Goal: Transaction & Acquisition: Book appointment/travel/reservation

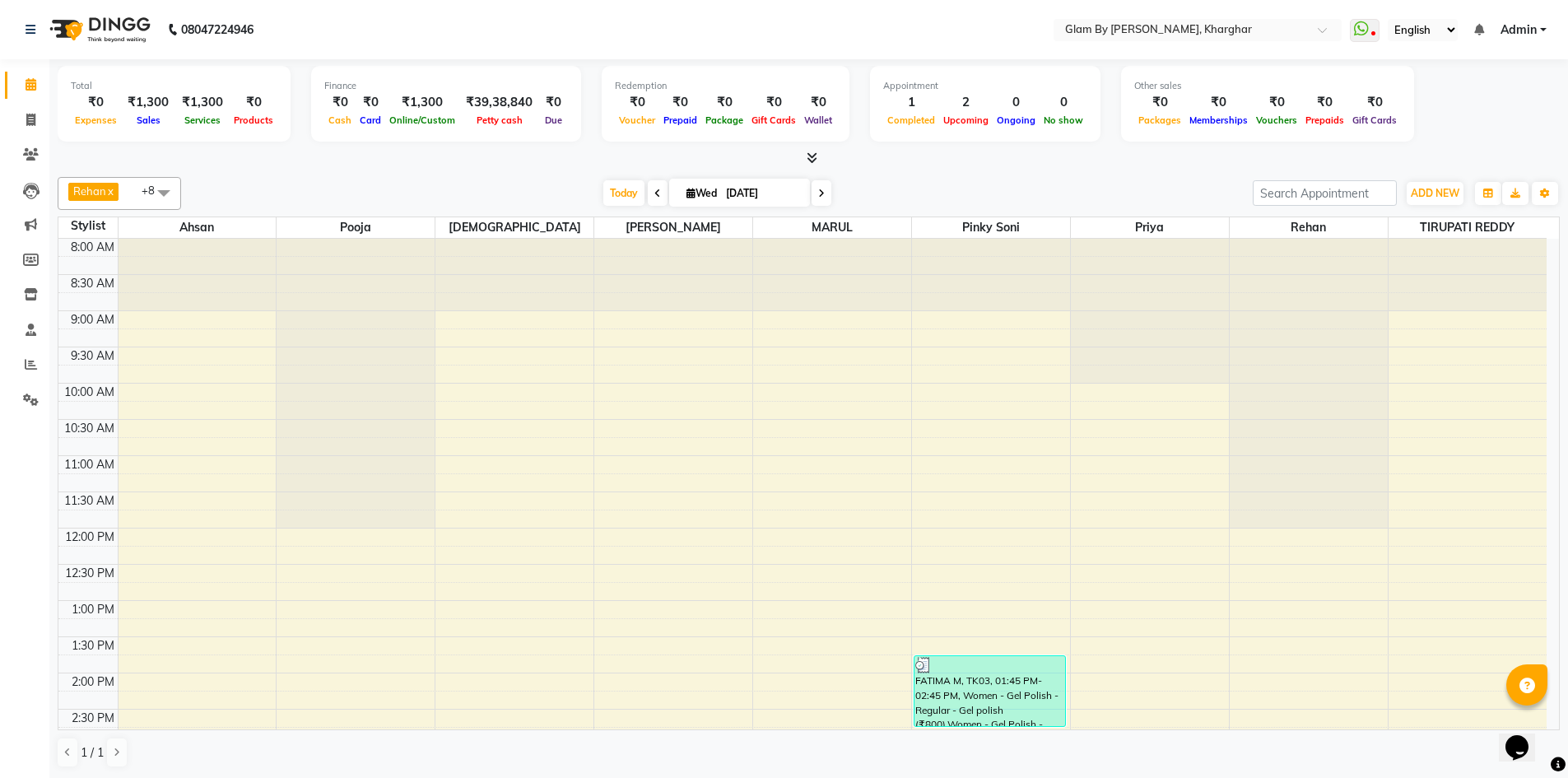
scroll to position [494, 0]
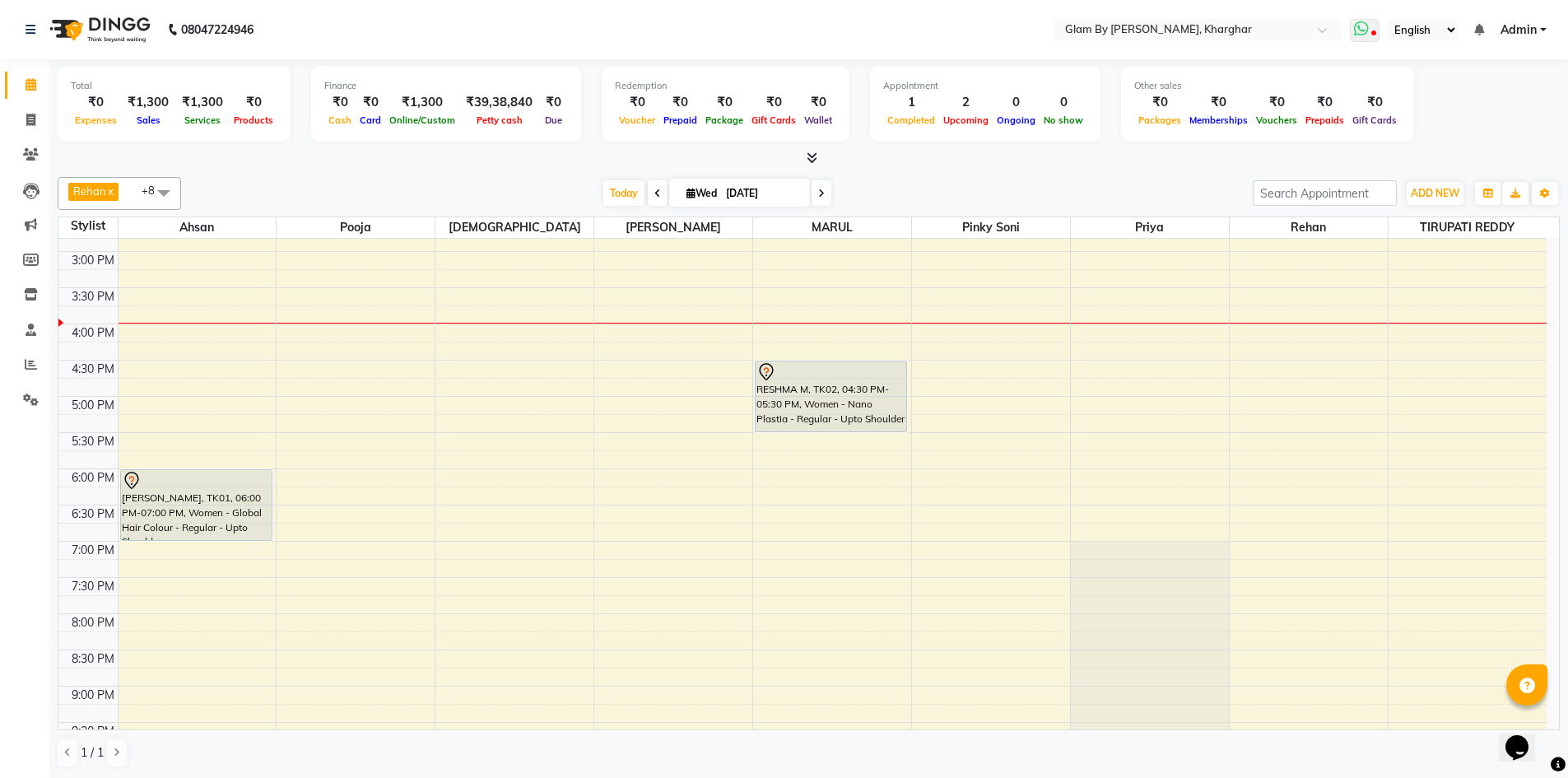
click at [1369, 31] on icon at bounding box center [1362, 29] width 14 height 16
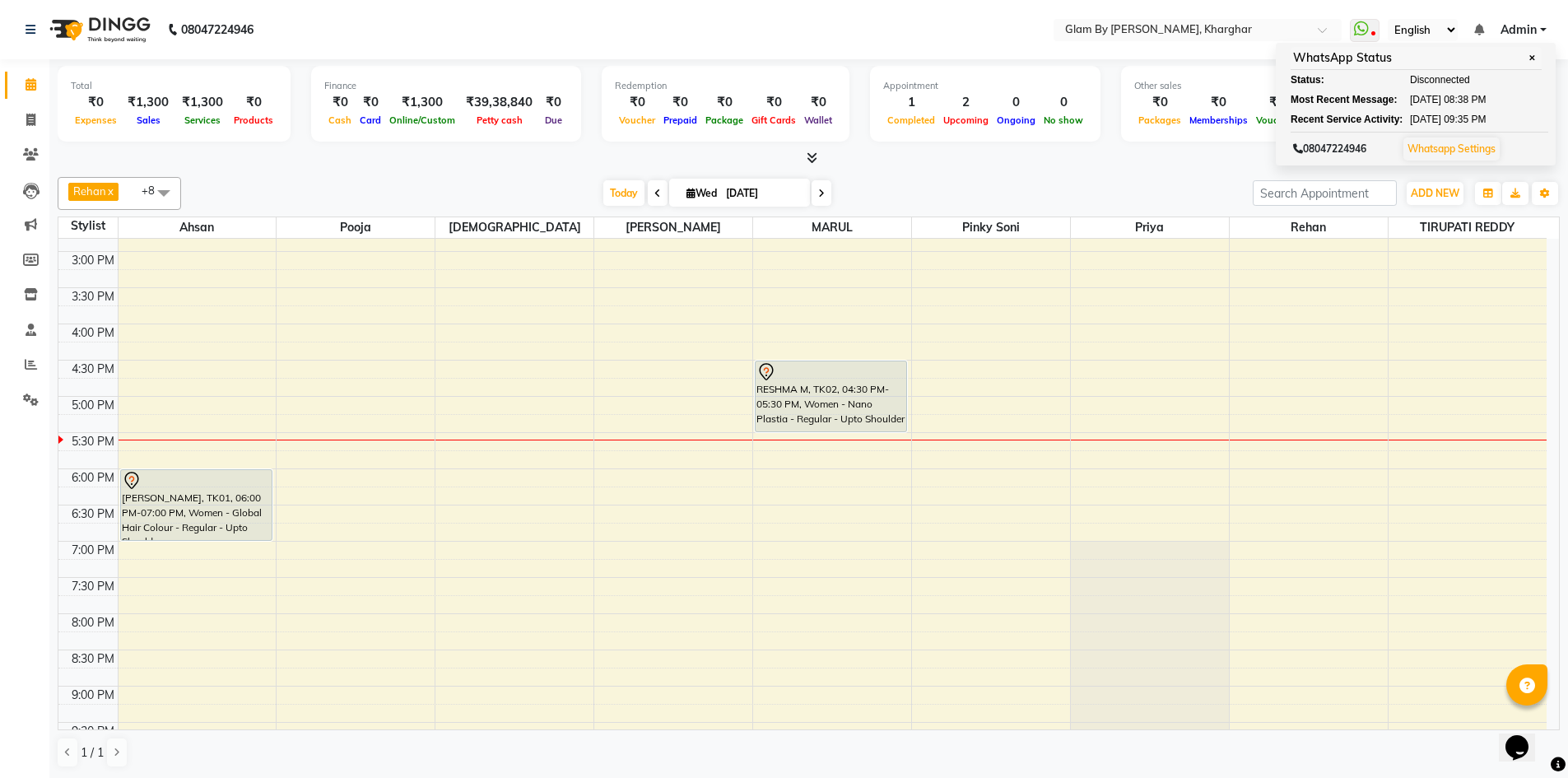
click at [1203, 145] on div "Total ₹0 Expenses ₹1,300 Sales ₹1,300 Services ₹0 Products Finance ₹0 Cash ₹0 C…" at bounding box center [809, 105] width 1502 height 80
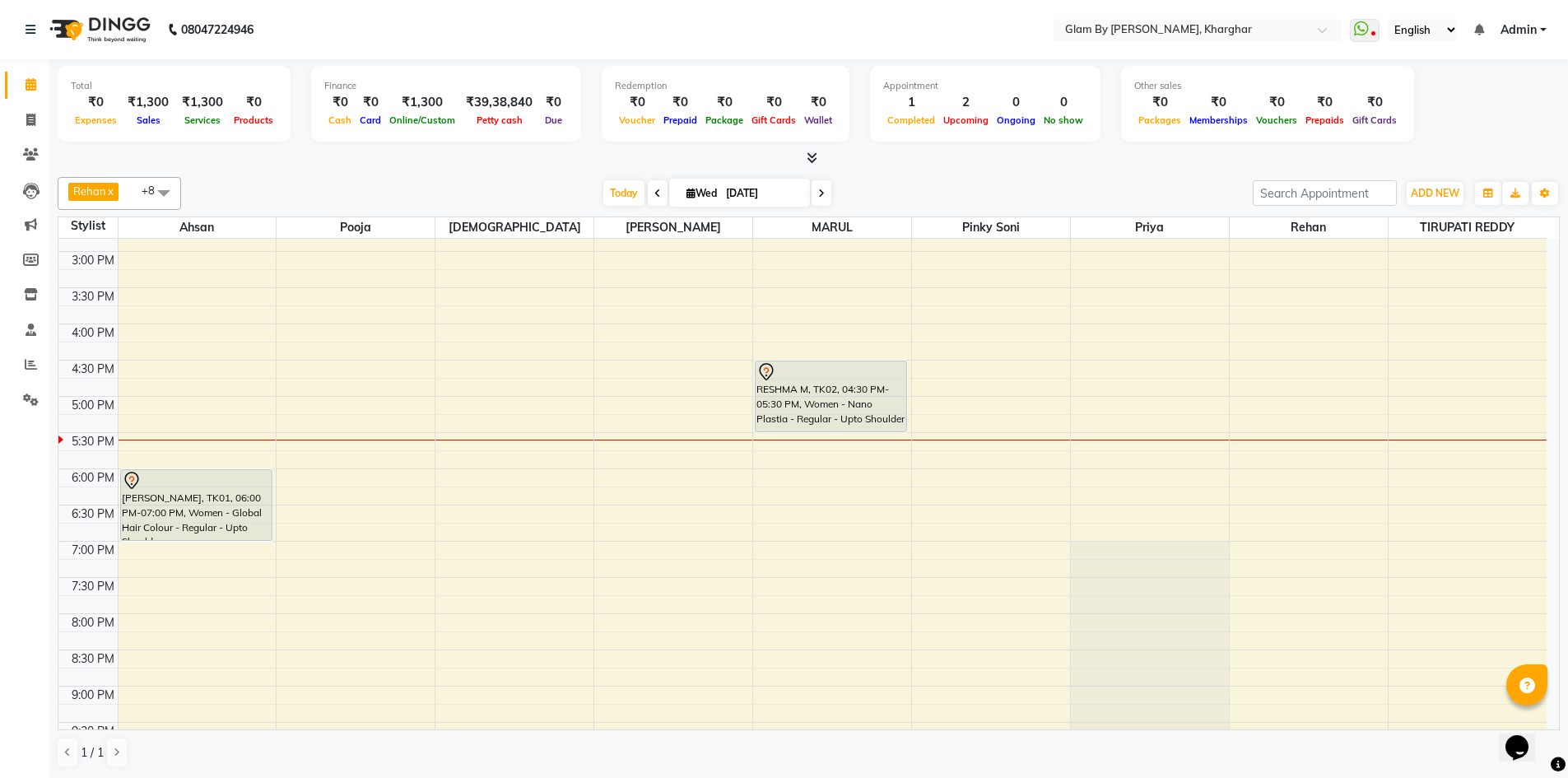
click at [1366, 37] on span at bounding box center [1364, 31] width 30 height 23
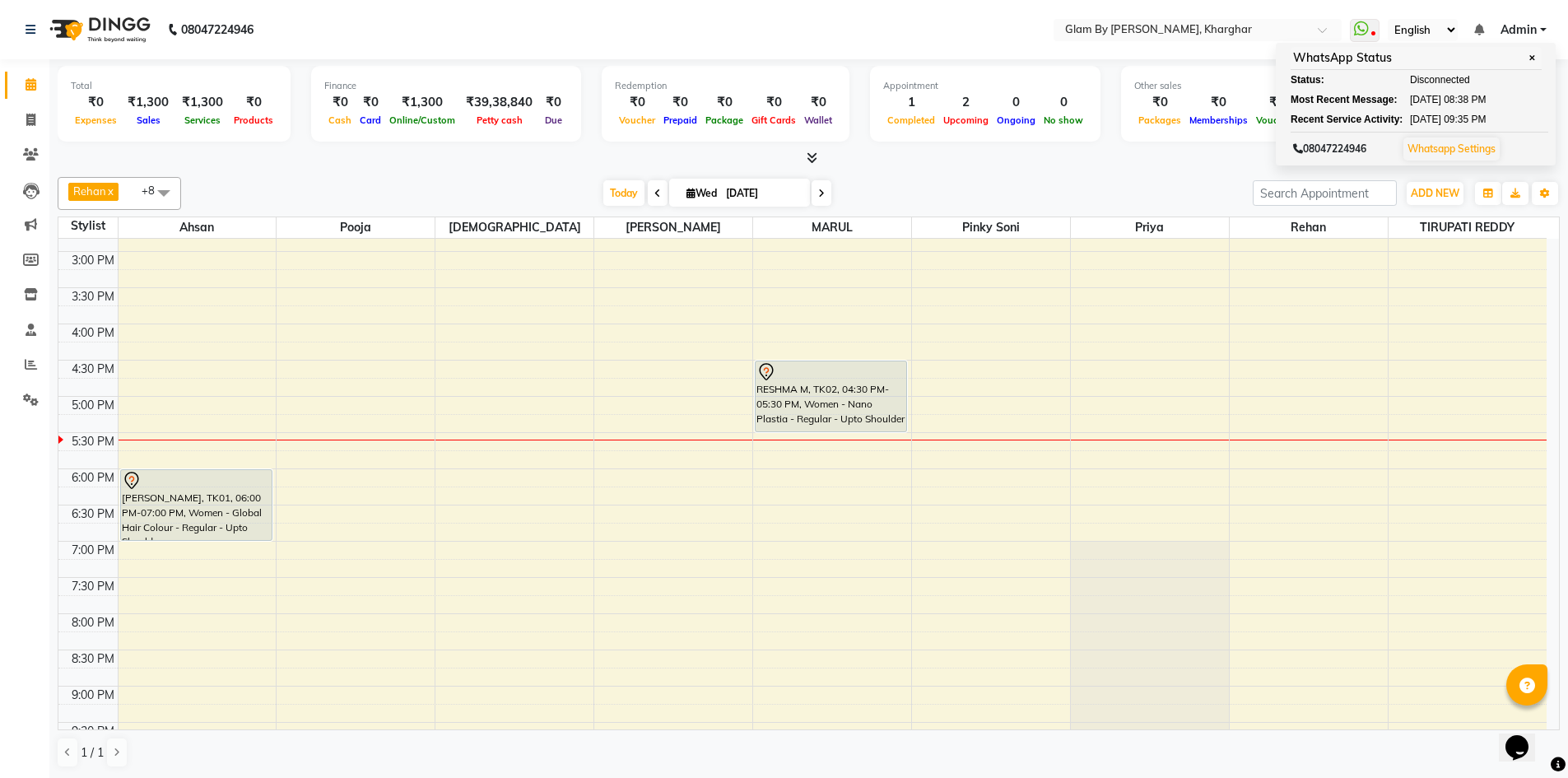
click at [1185, 169] on div "Total ₹0 Expenses ₹1,300 Sales ₹1,300 Services ₹0 Products Finance ₹0 Cash ₹0 C…" at bounding box center [809, 419] width 1518 height 719
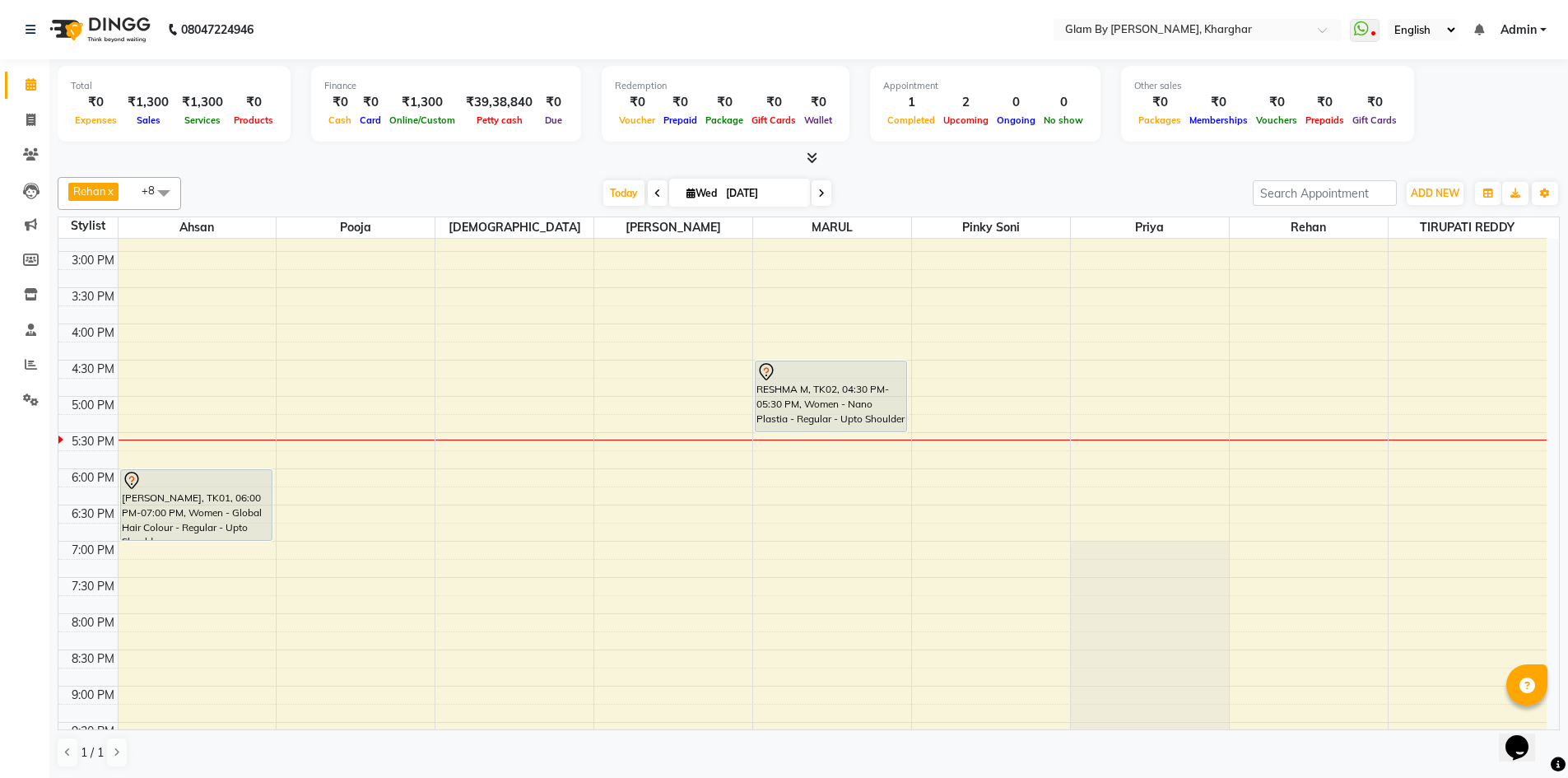
click at [1350, 35] on ul "Select Location × Glam By [PERSON_NAME], [GEOGRAPHIC_DATA]" at bounding box center [1198, 30] width 305 height 23
click at [1350, 32] on ul "WhatsApp Status ✕ Status: Disconnected Most Recent Message: [DATE] 08:38 PM Rec…" at bounding box center [1198, 30] width 305 height 23
click at [1371, 34] on span at bounding box center [1364, 31] width 30 height 23
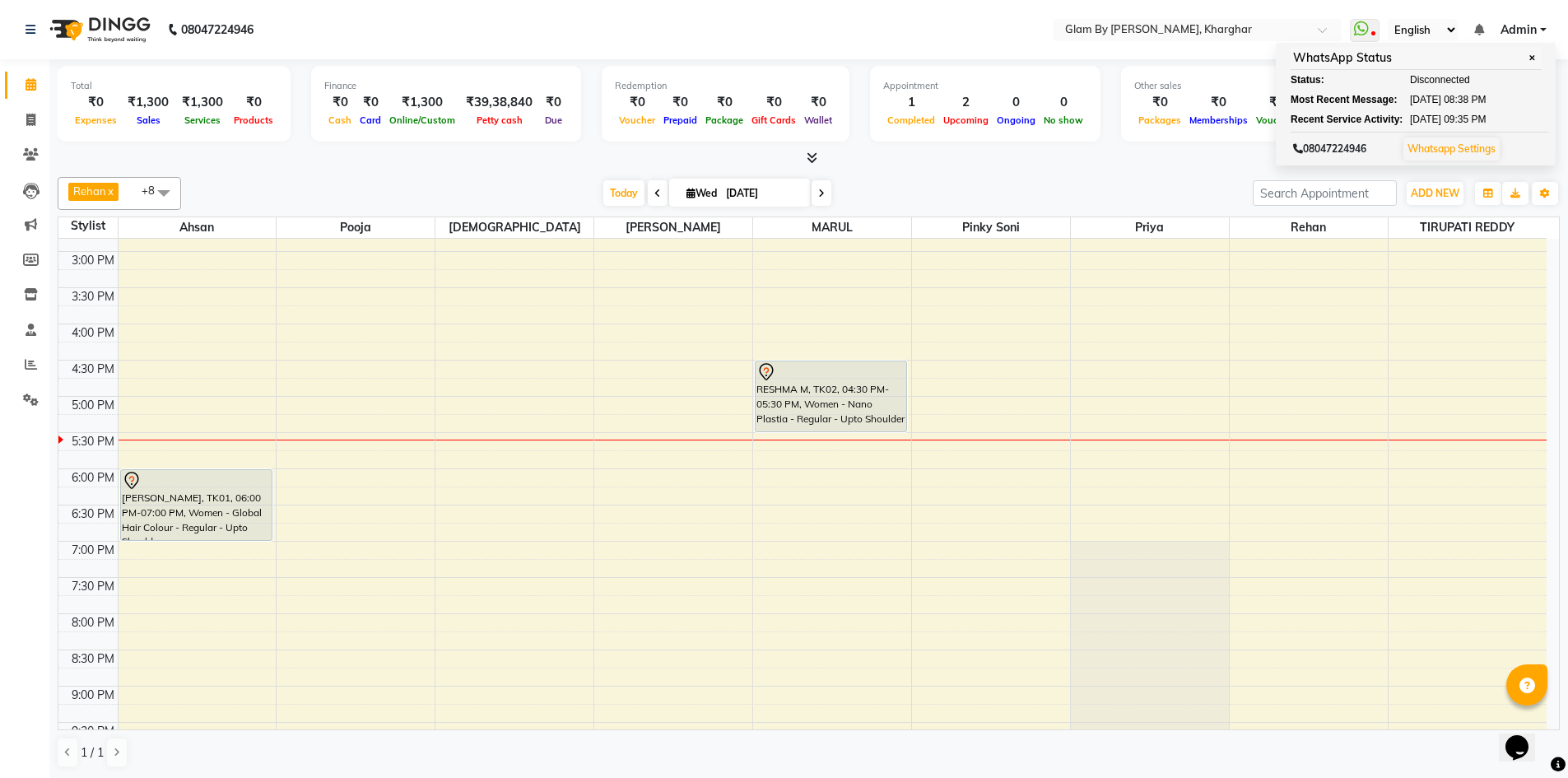
click at [1122, 142] on div "Total ₹0 Expenses ₹1,300 Sales ₹1,300 Services ₹0 Products Finance ₹0 Cash ₹0 C…" at bounding box center [809, 105] width 1502 height 80
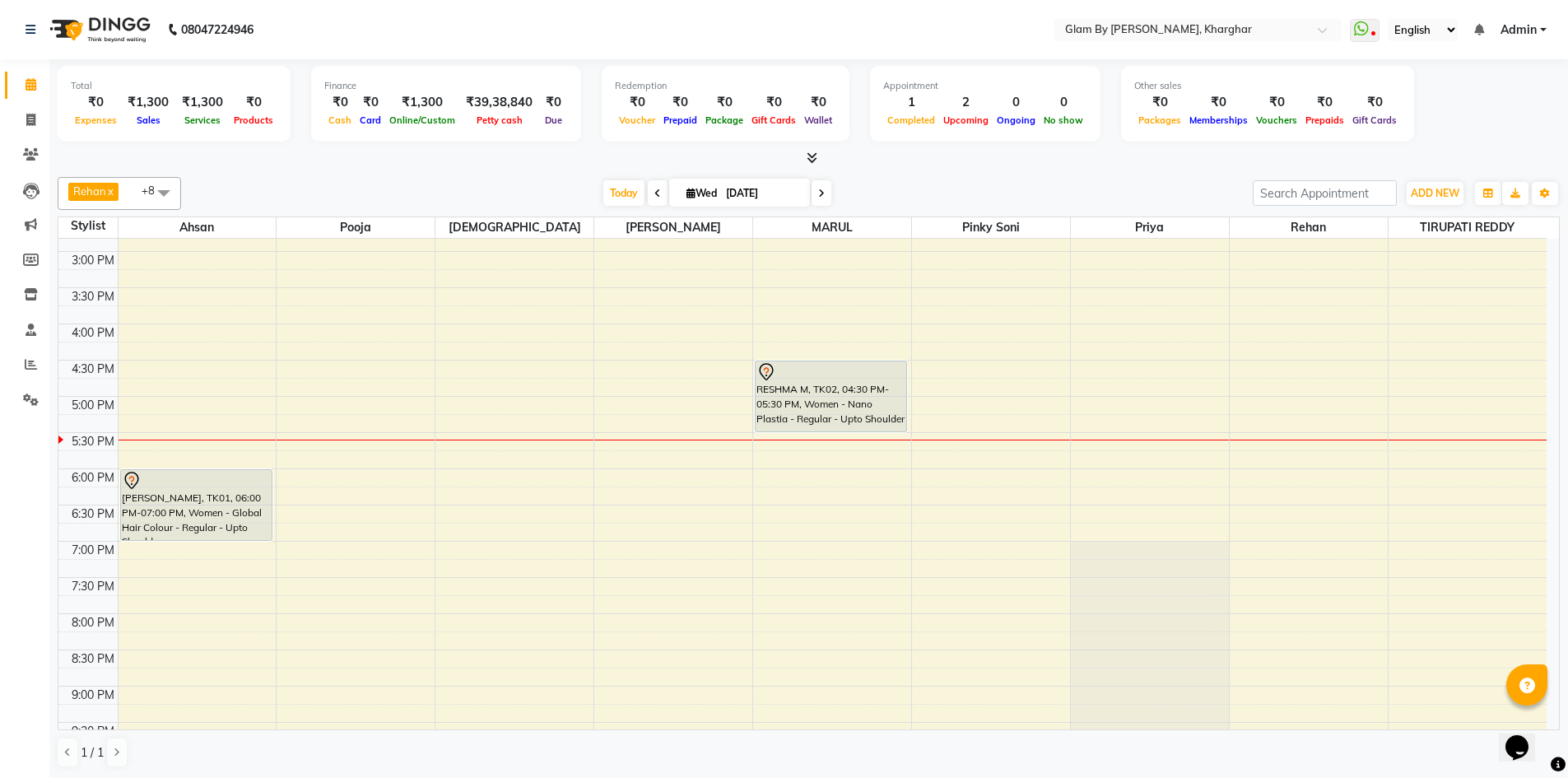
click at [1122, 142] on div "Total ₹0 Expenses ₹1,300 Sales ₹1,300 Services ₹0 Products Finance ₹0 Cash ₹0 C…" at bounding box center [809, 105] width 1502 height 80
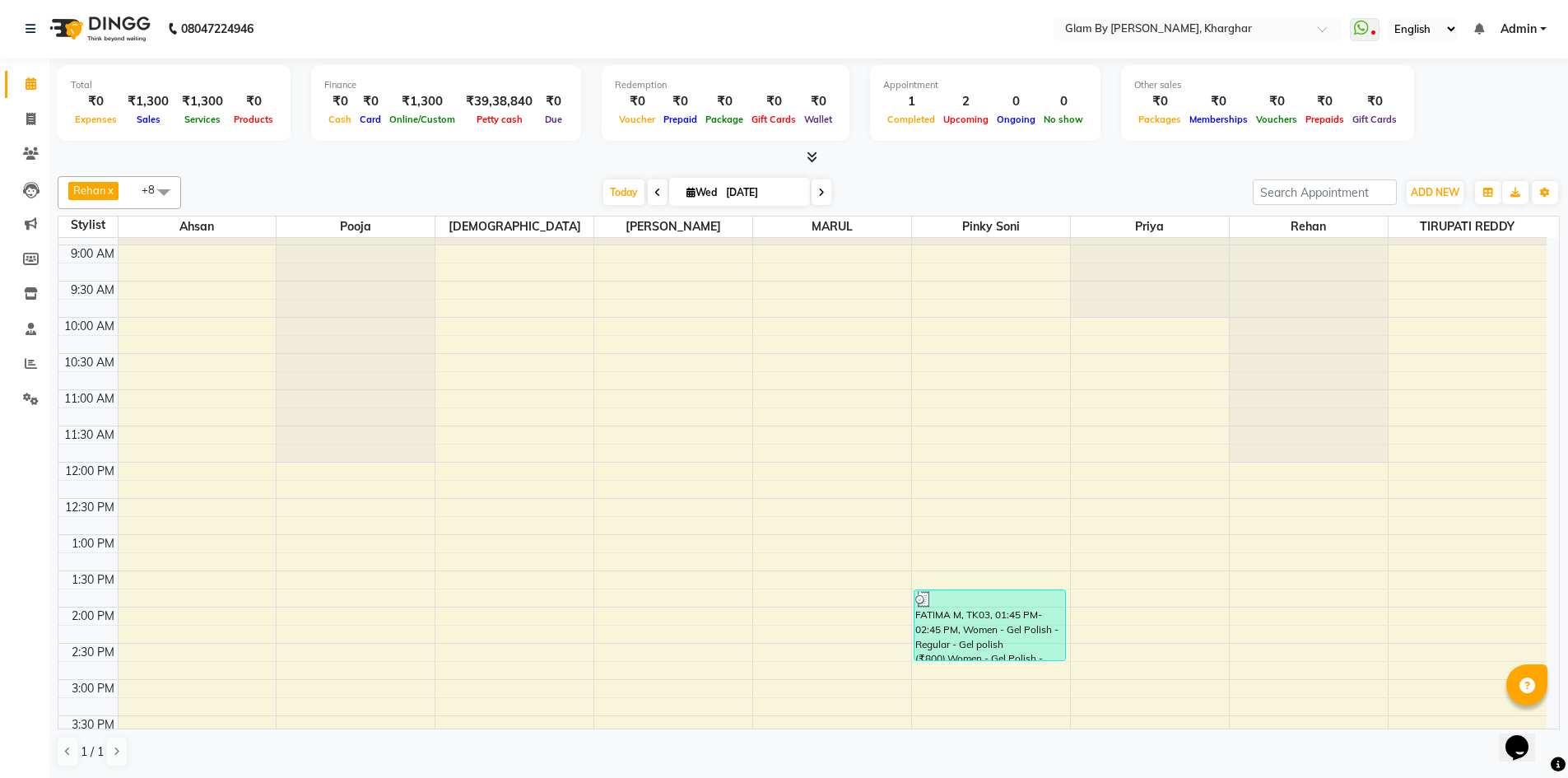
scroll to position [0, 0]
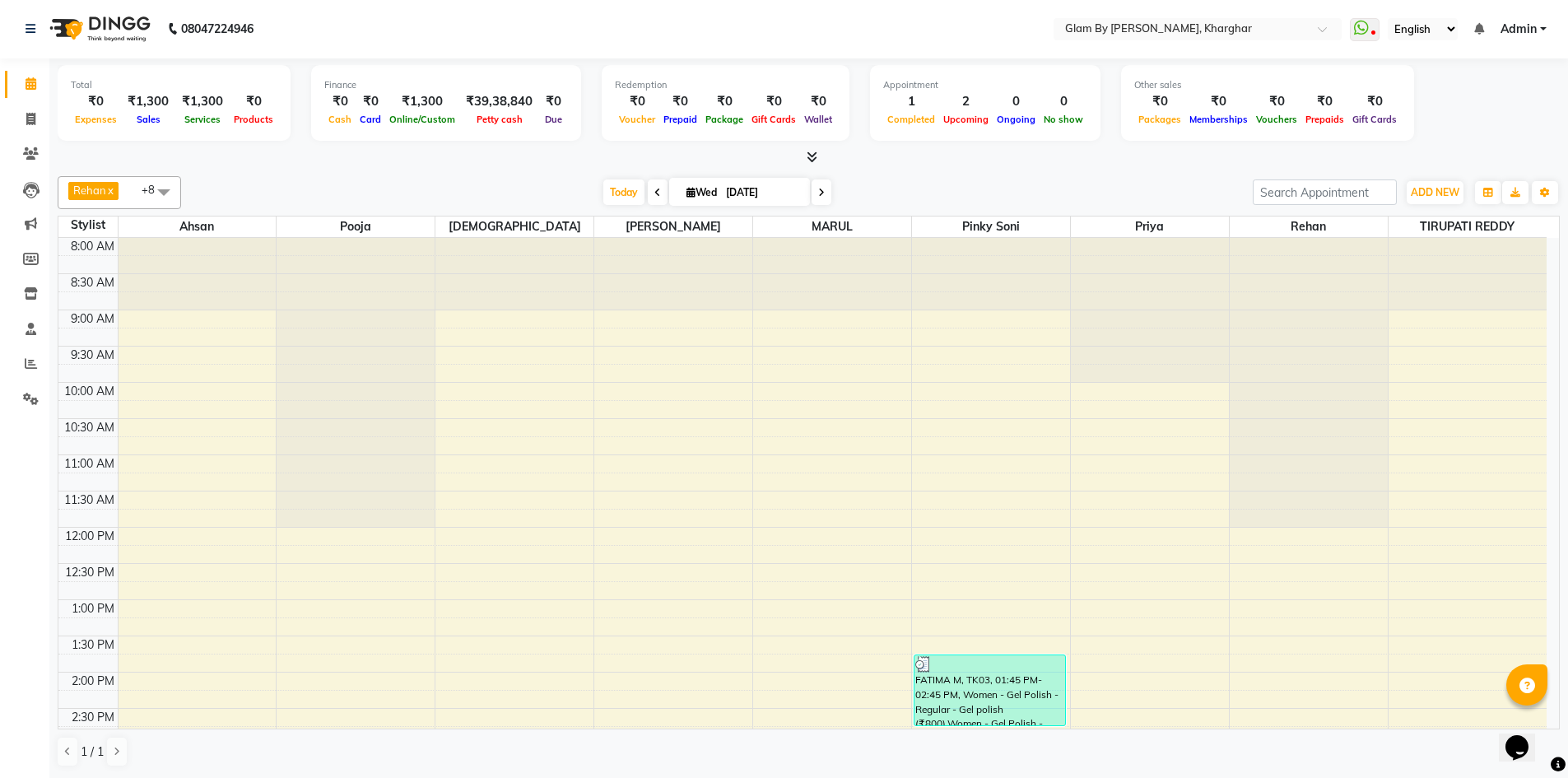
click at [1545, 719] on div "Opens Chat This icon Opens the chat window." at bounding box center [1526, 719] width 40 height 0
click at [19, 398] on span at bounding box center [31, 399] width 29 height 19
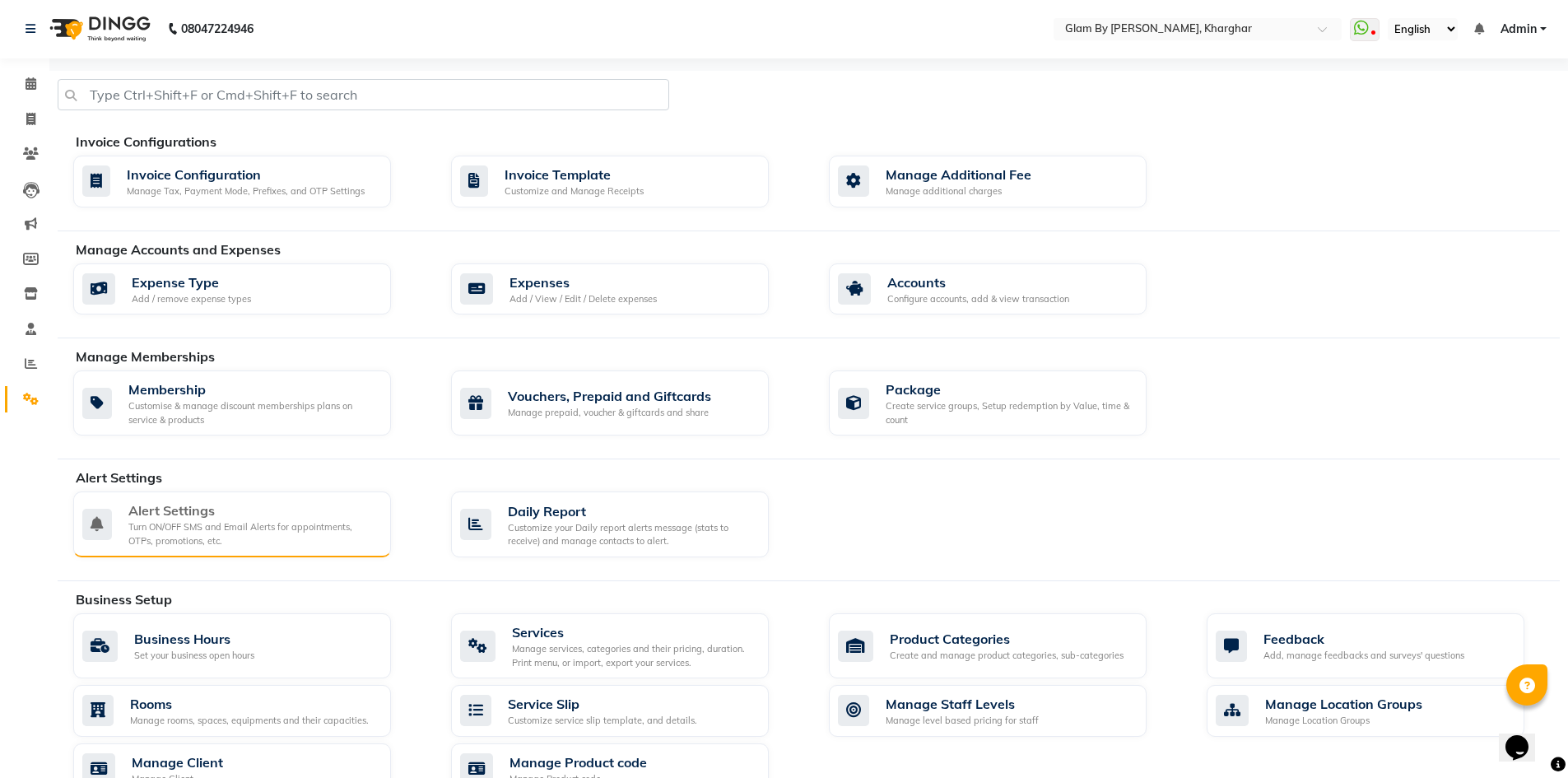
click at [284, 534] on div "Turn ON/OFF SMS and Email Alerts for appointments, OTPs, promotions, etc." at bounding box center [252, 534] width 250 height 27
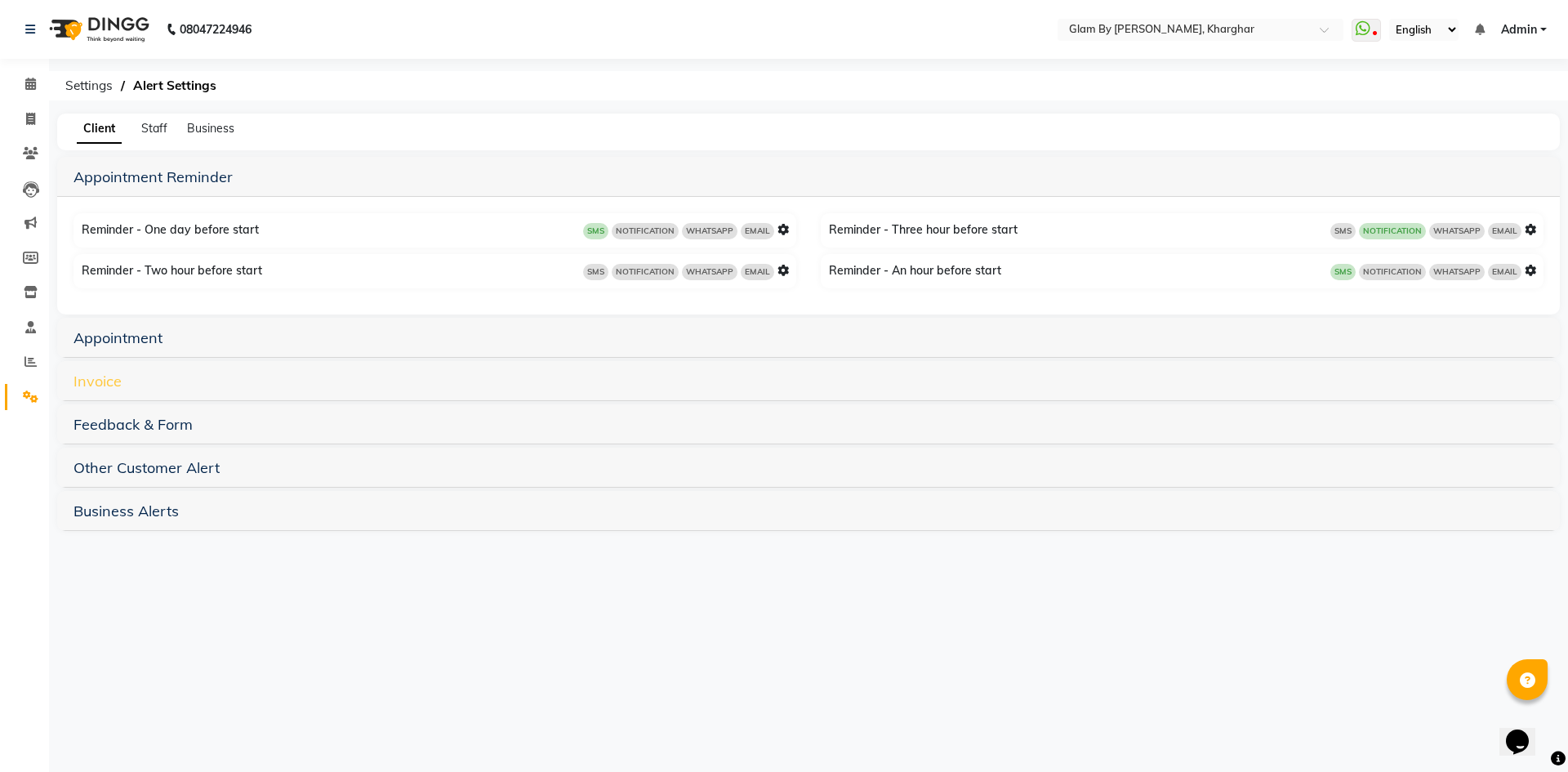
click at [98, 387] on link "Invoice" at bounding box center [97, 380] width 48 height 19
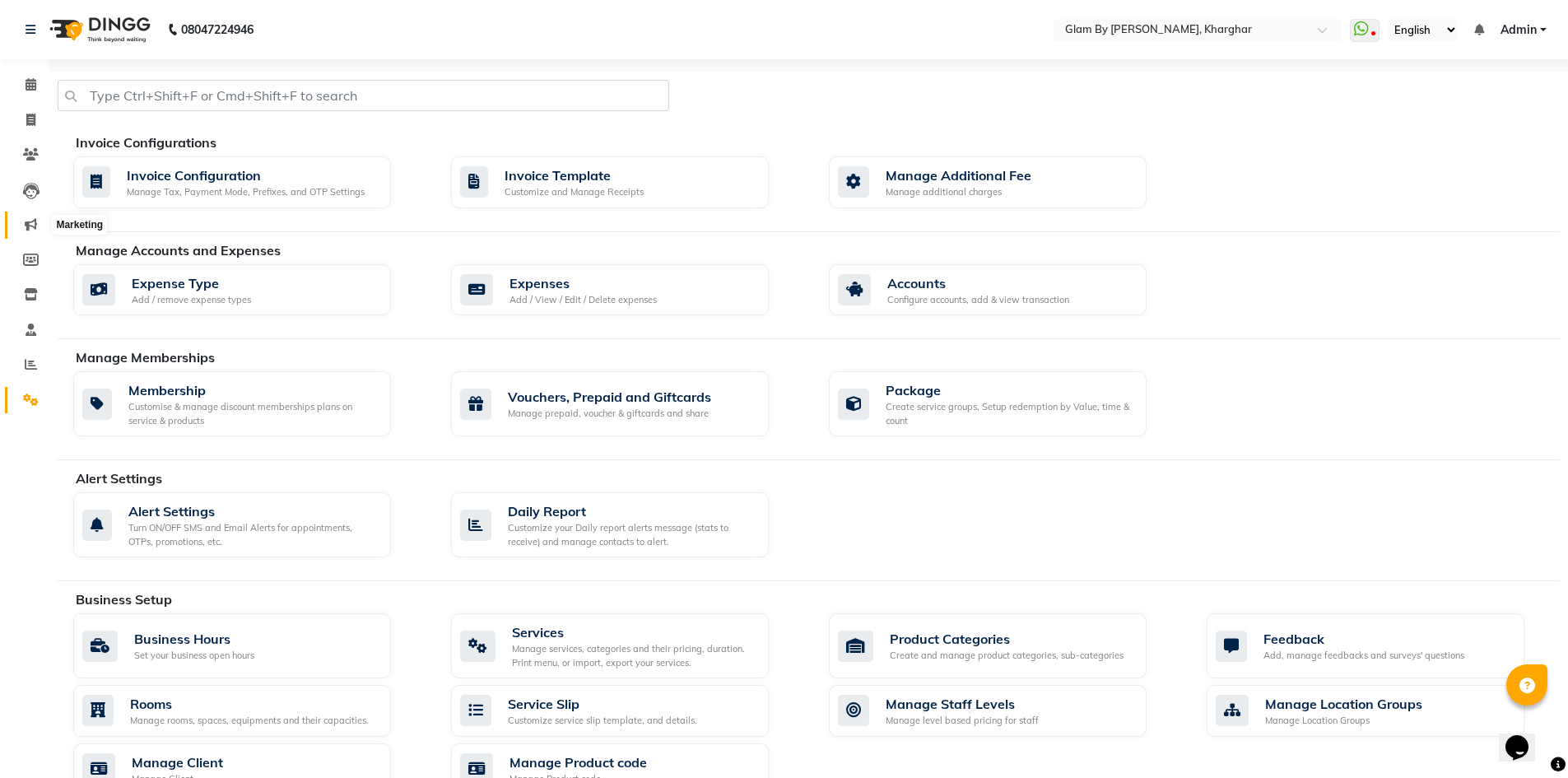
click at [27, 220] on icon at bounding box center [31, 224] width 13 height 13
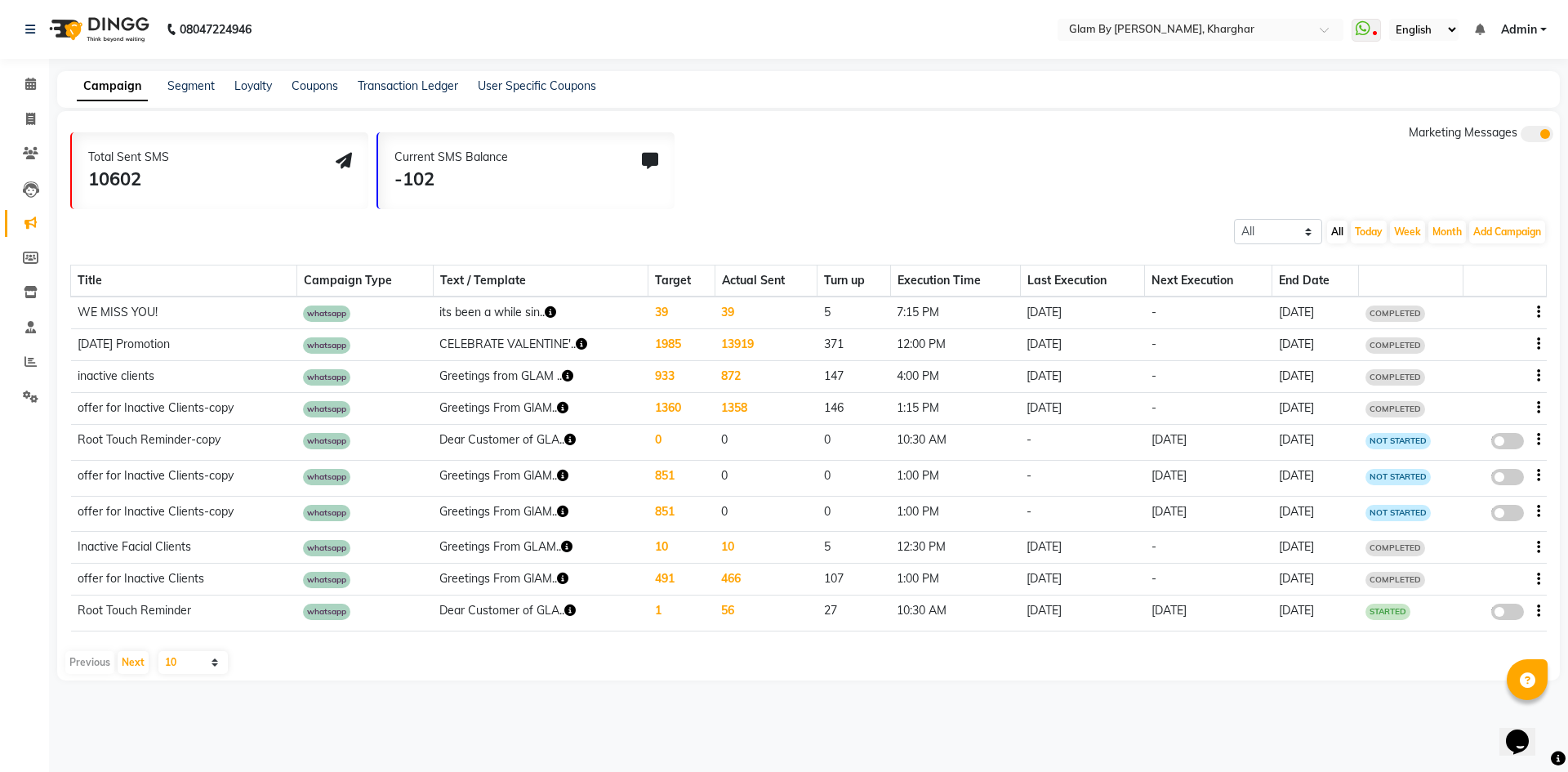
click at [560, 170] on div "Current SMS Balance -102" at bounding box center [526, 171] width 296 height 77
click at [585, 182] on div "Current SMS Balance -102" at bounding box center [526, 171] width 296 height 77
click at [765, 176] on div "Total Sent SMS 10602 Current SMS Balance -102 Marketing Messages" at bounding box center [815, 166] width 1489 height 85
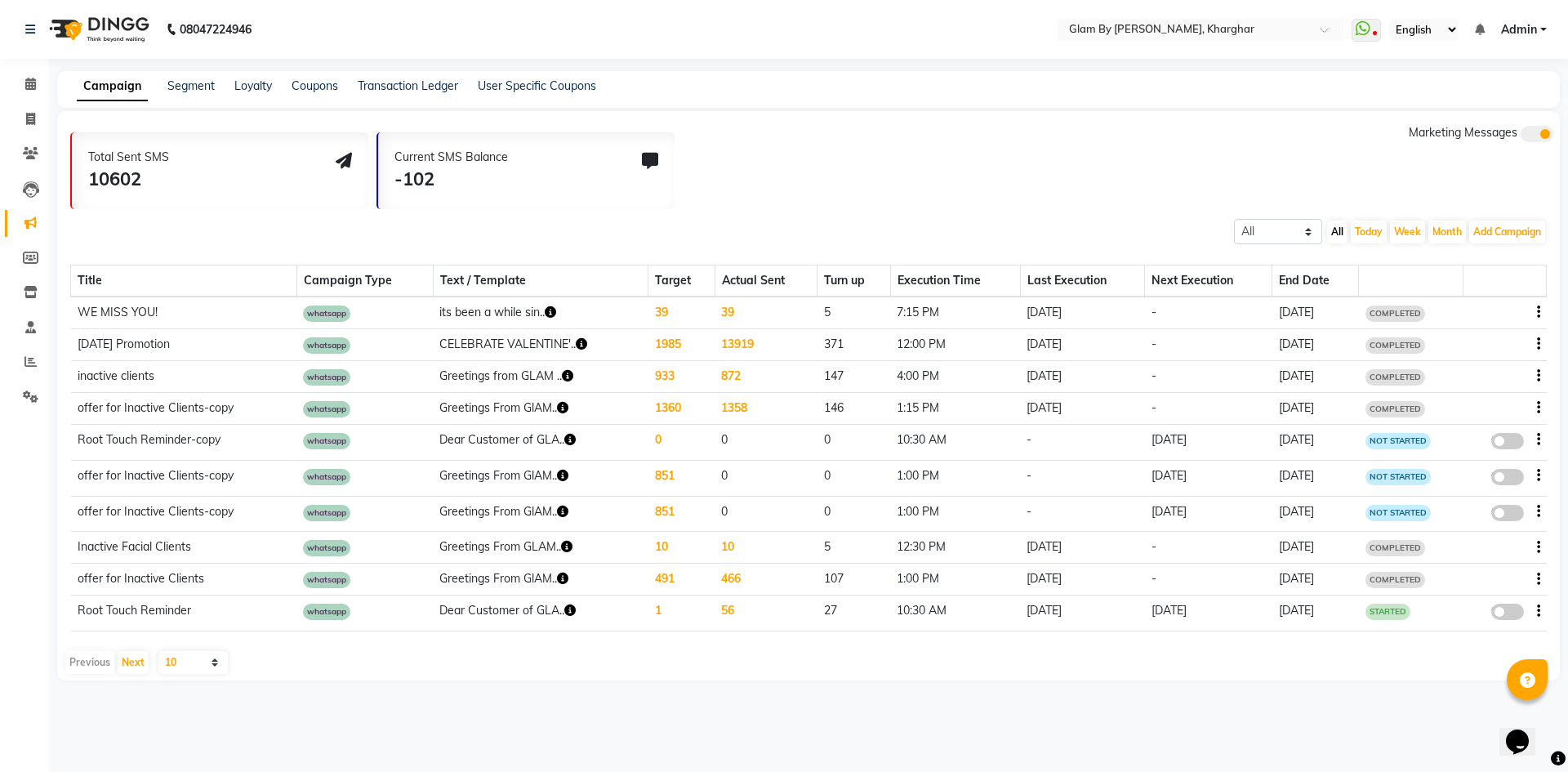
click at [765, 176] on div "Total Sent SMS 10602 Current SMS Balance -102 Marketing Messages" at bounding box center [815, 166] width 1489 height 85
click at [33, 89] on icon at bounding box center [30, 84] width 11 height 13
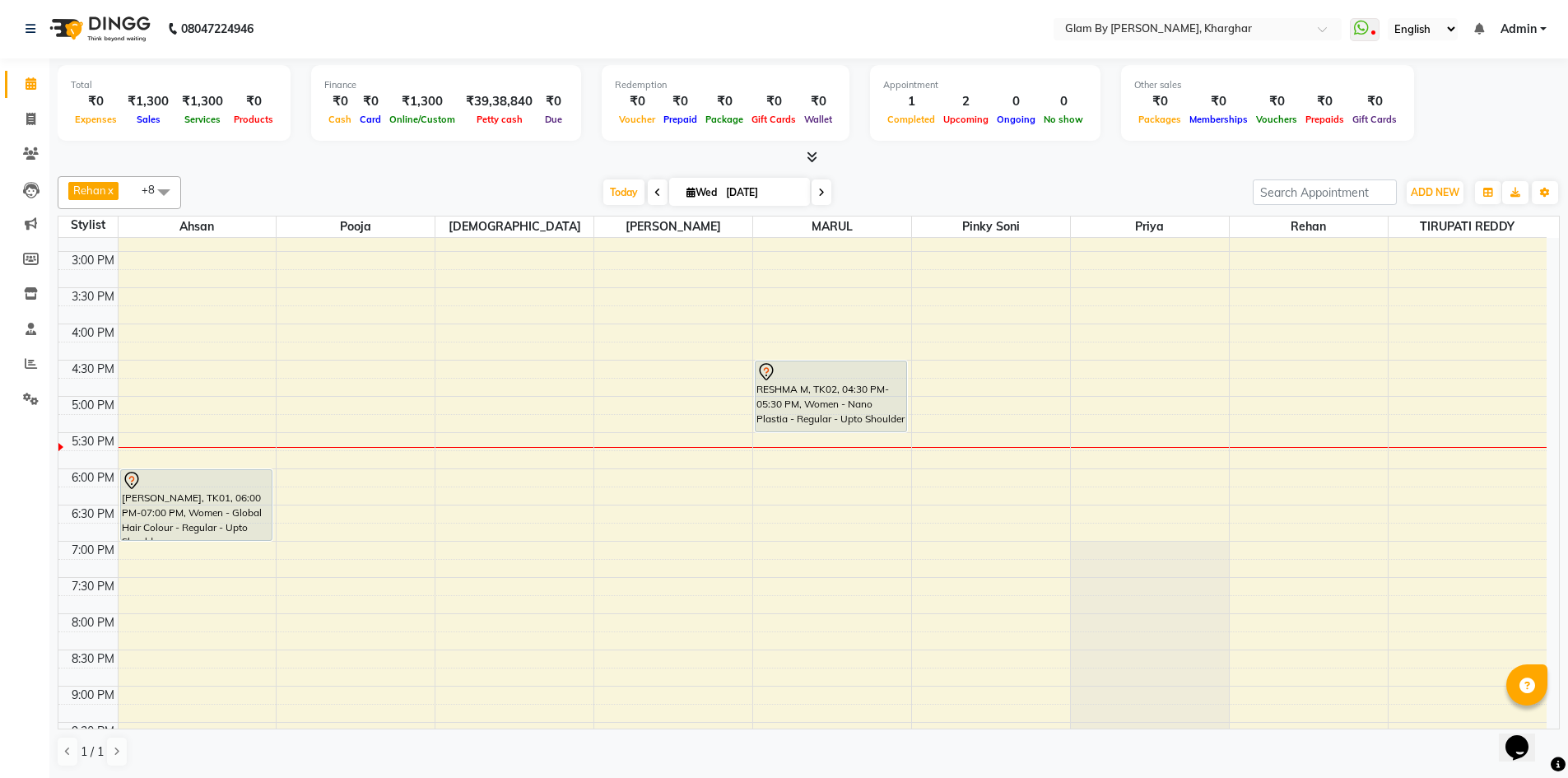
scroll to position [494, 0]
click at [472, 477] on div "8:00 AM 8:30 AM 9:00 AM 9:30 AM 10:00 AM 10:30 AM 11:00 AM 11:30 AM 12:00 PM 12…" at bounding box center [802, 287] width 1489 height 1085
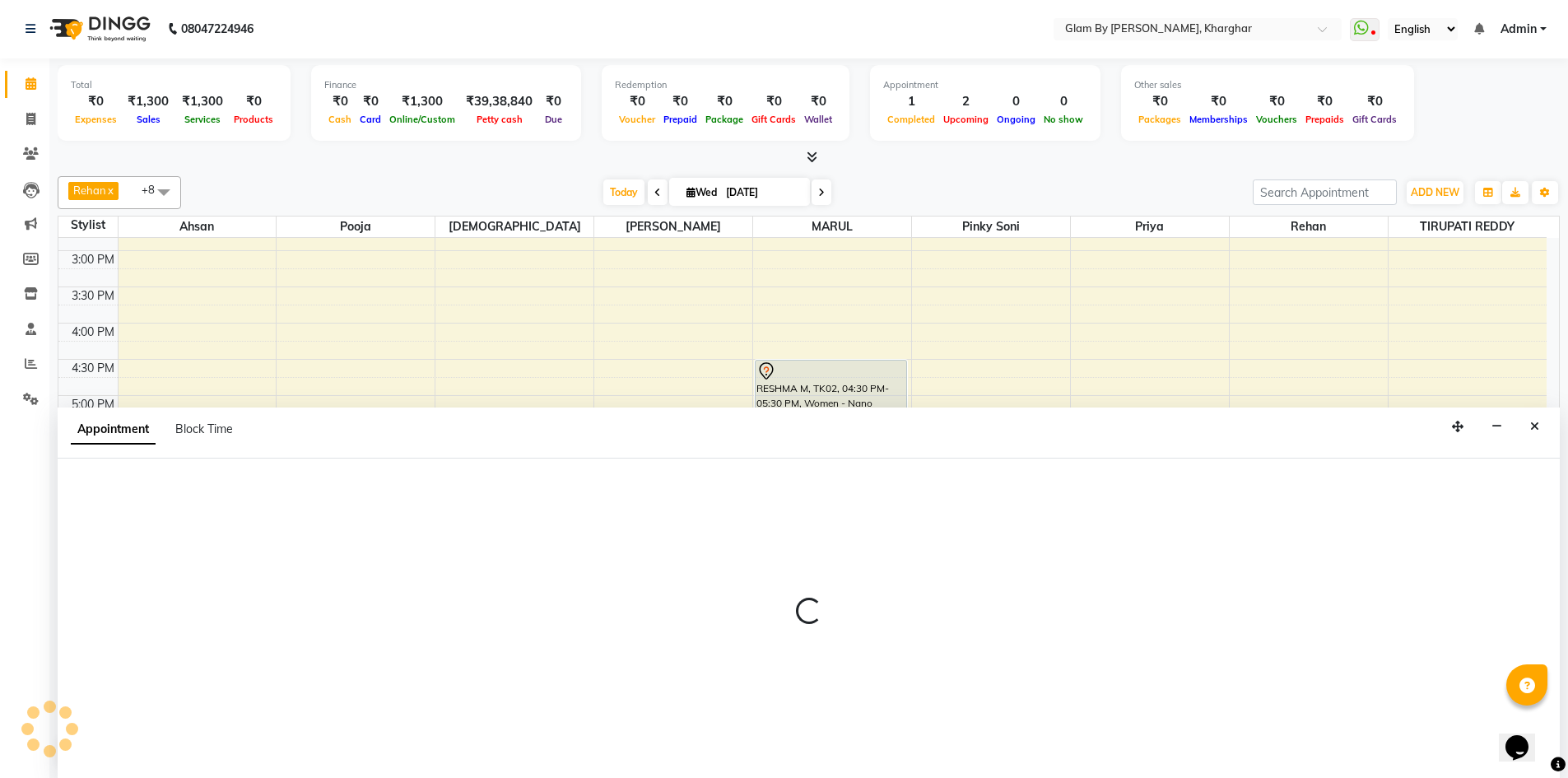
select select "24145"
select select "1080"
select select "tentative"
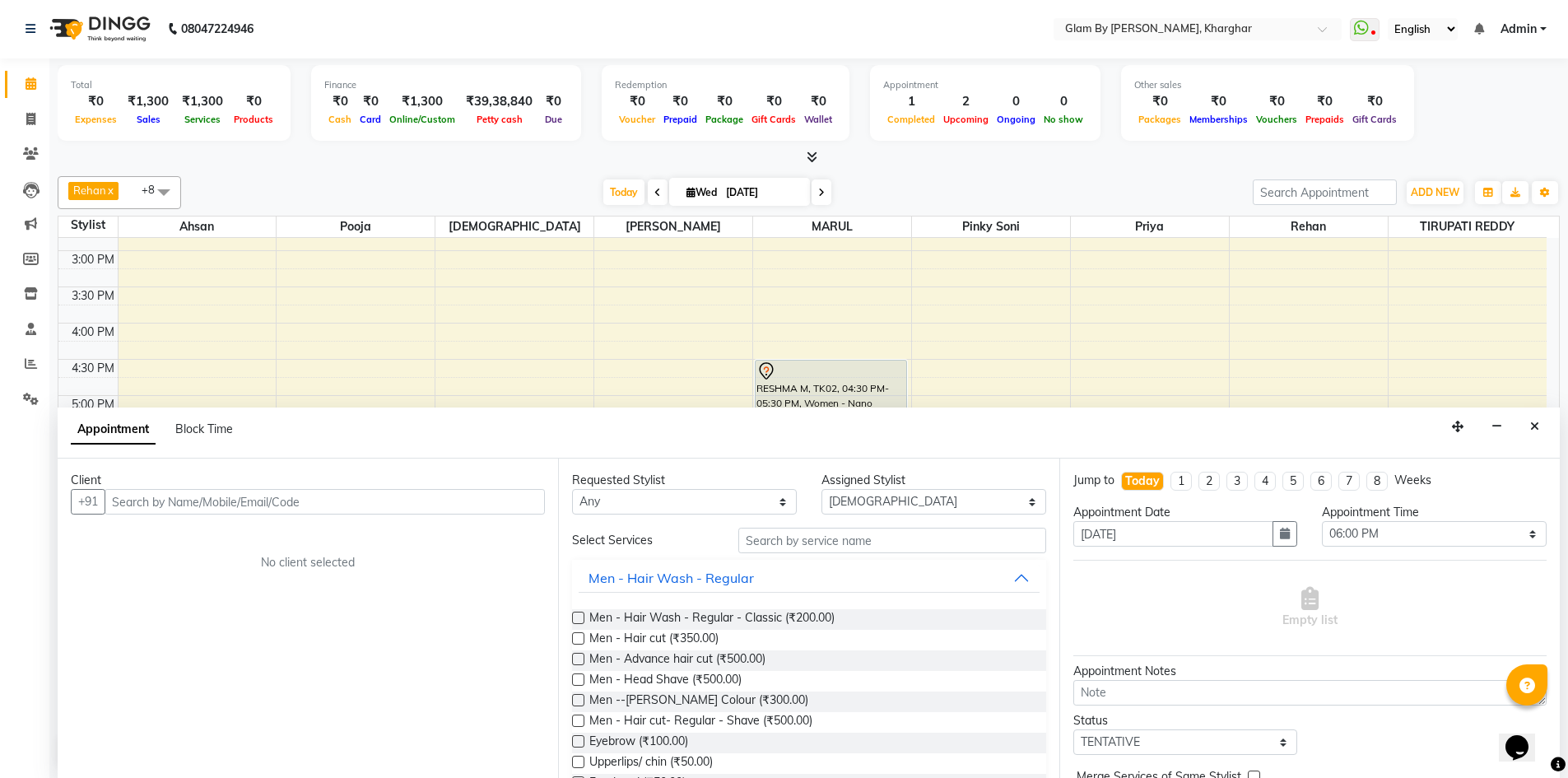
click at [166, 497] on input "text" at bounding box center [325, 501] width 440 height 25
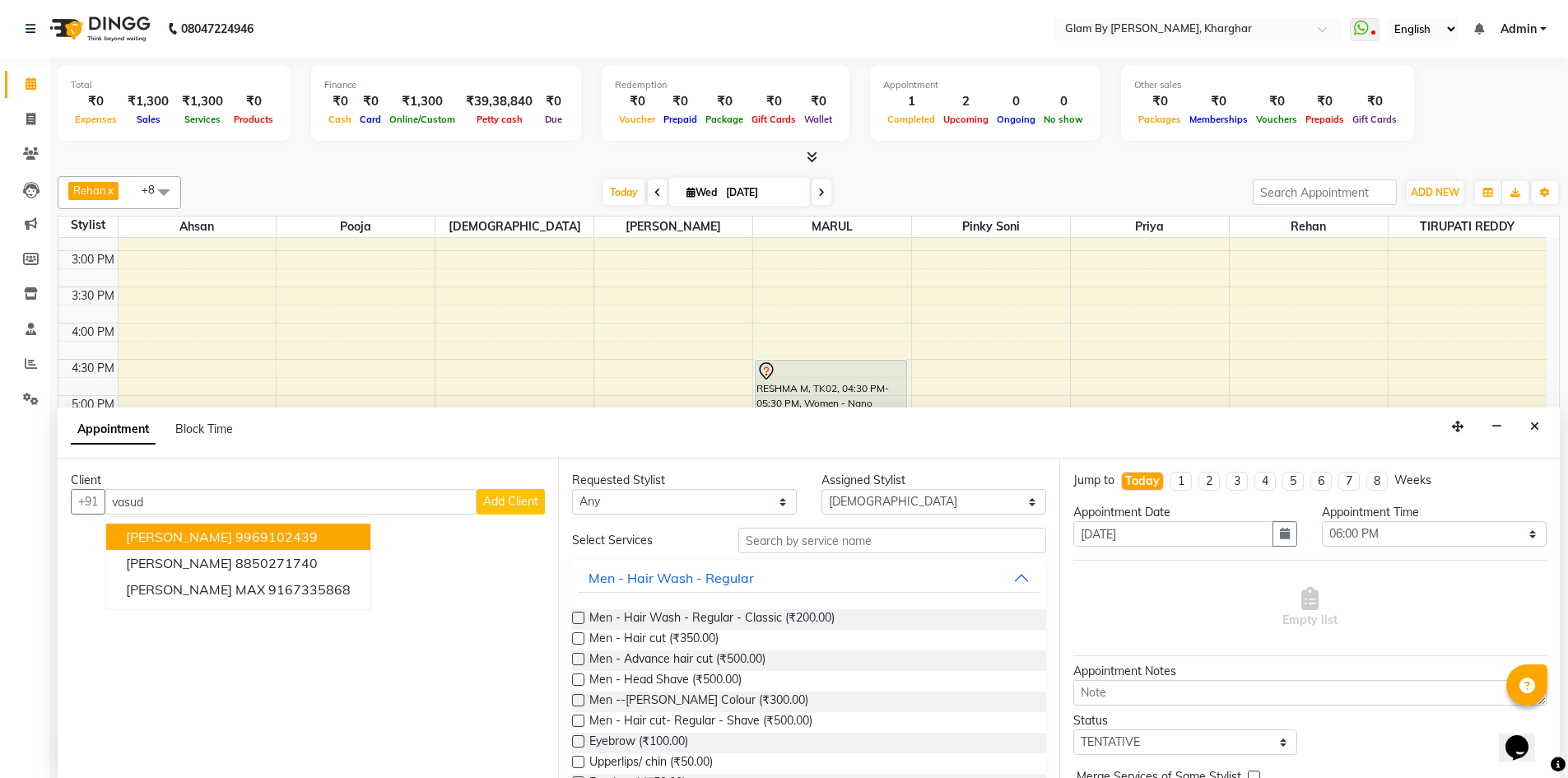
click at [226, 530] on span "[PERSON_NAME]" at bounding box center [179, 536] width 106 height 16
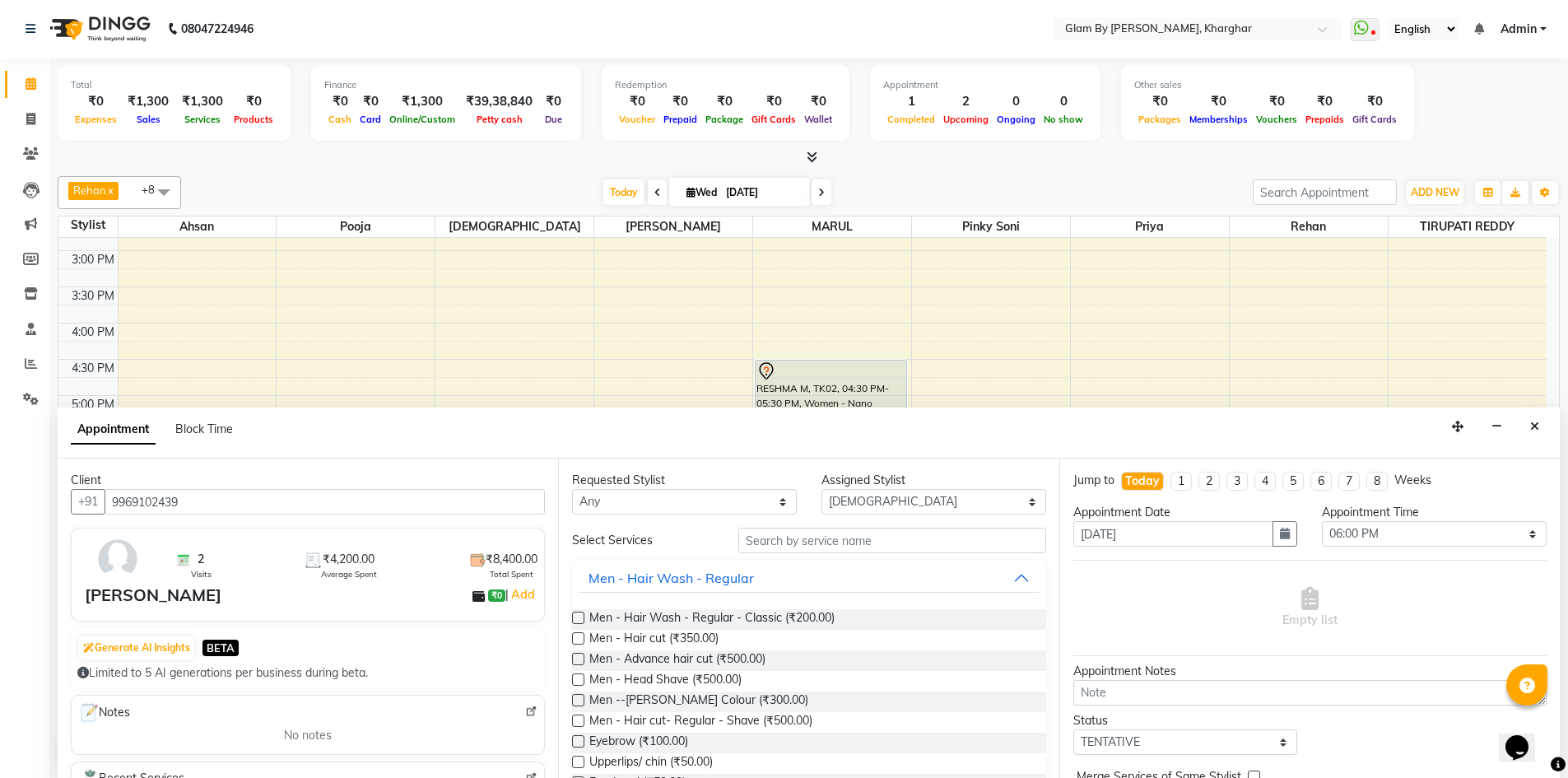
type input "9969102439"
click at [869, 541] on input "text" at bounding box center [892, 540] width 307 height 25
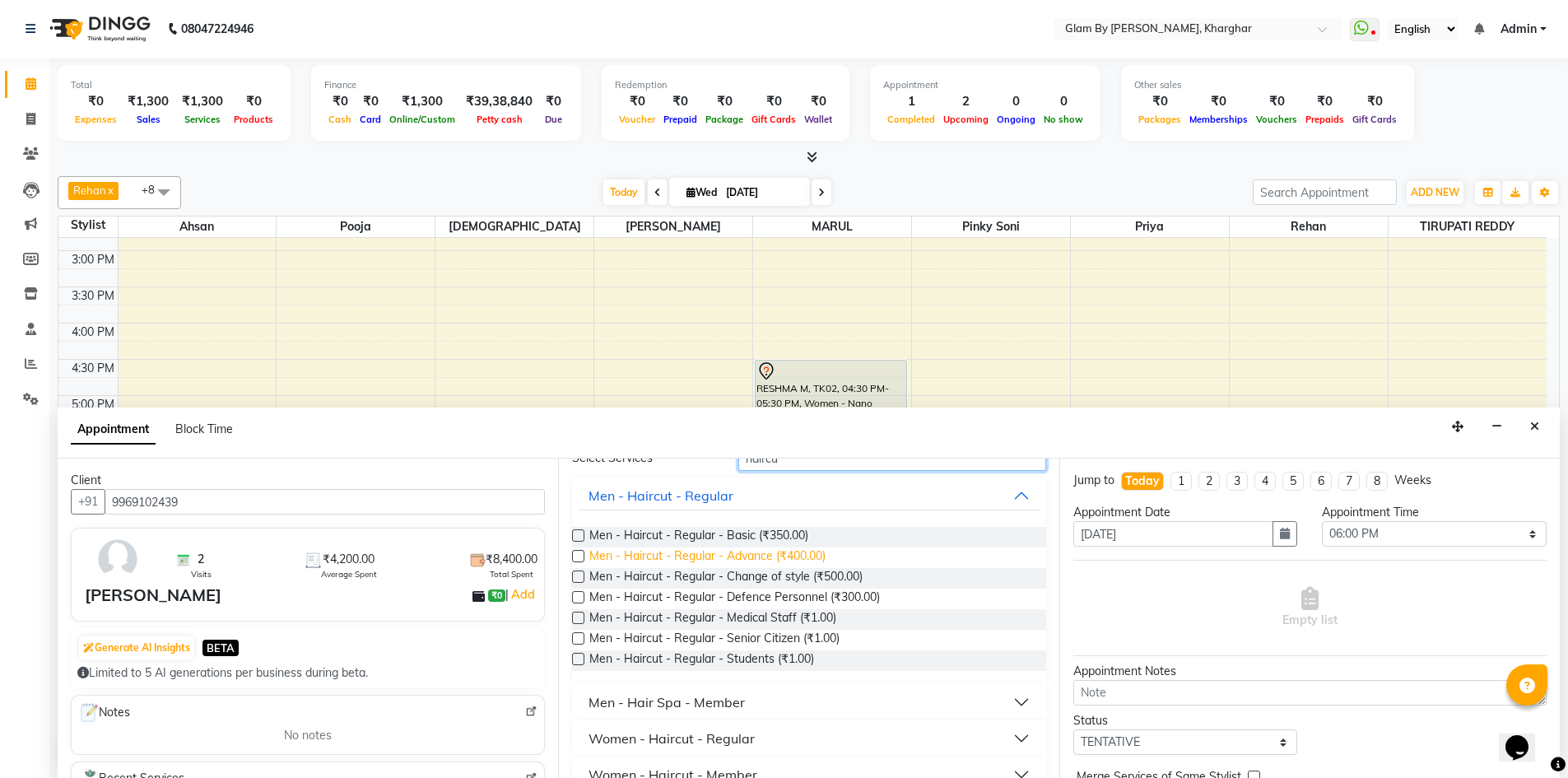
scroll to position [75, 0]
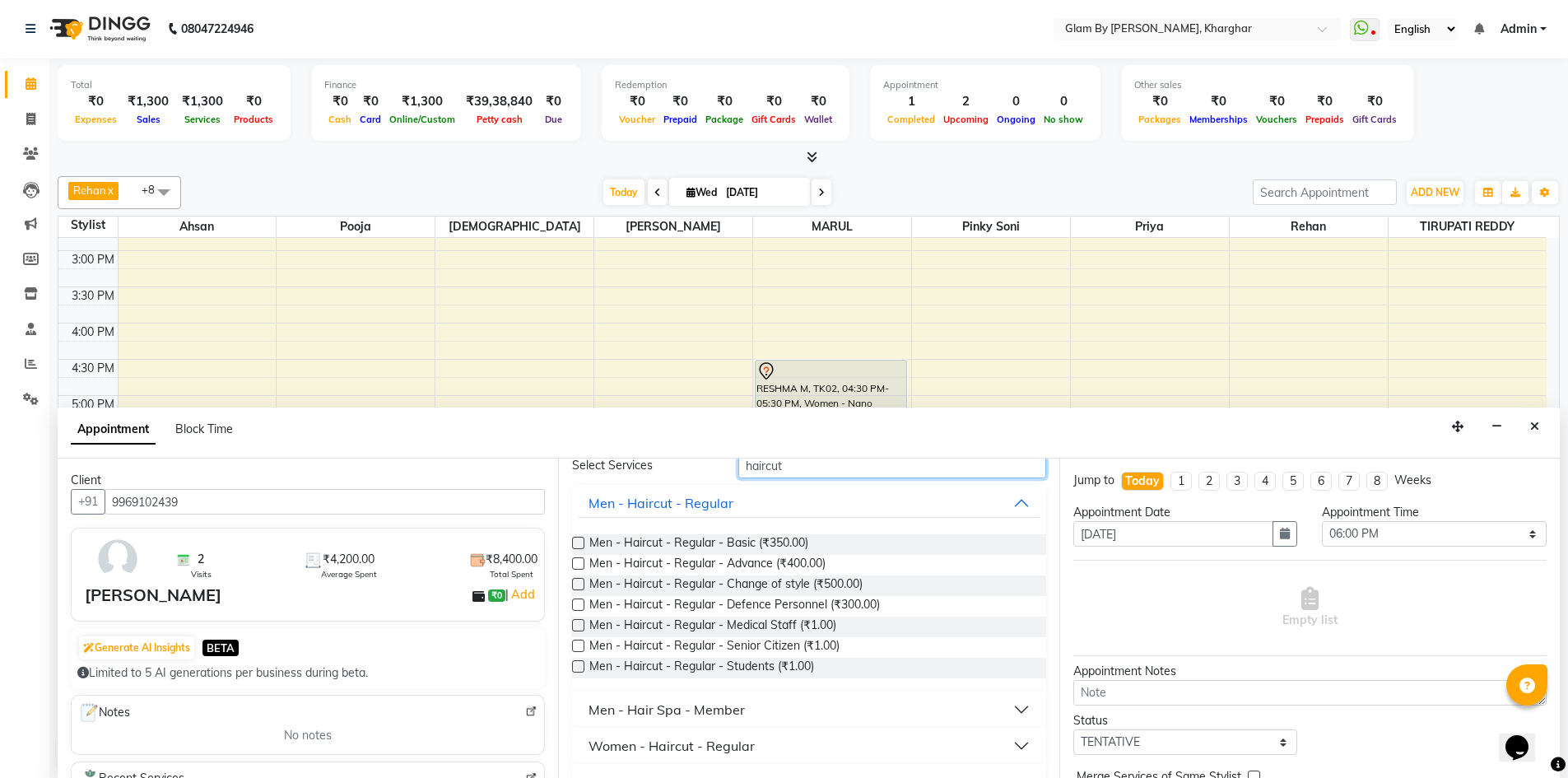
type input "haircut"
click at [885, 703] on button "Men - Hair Spa - Member" at bounding box center [809, 709] width 460 height 30
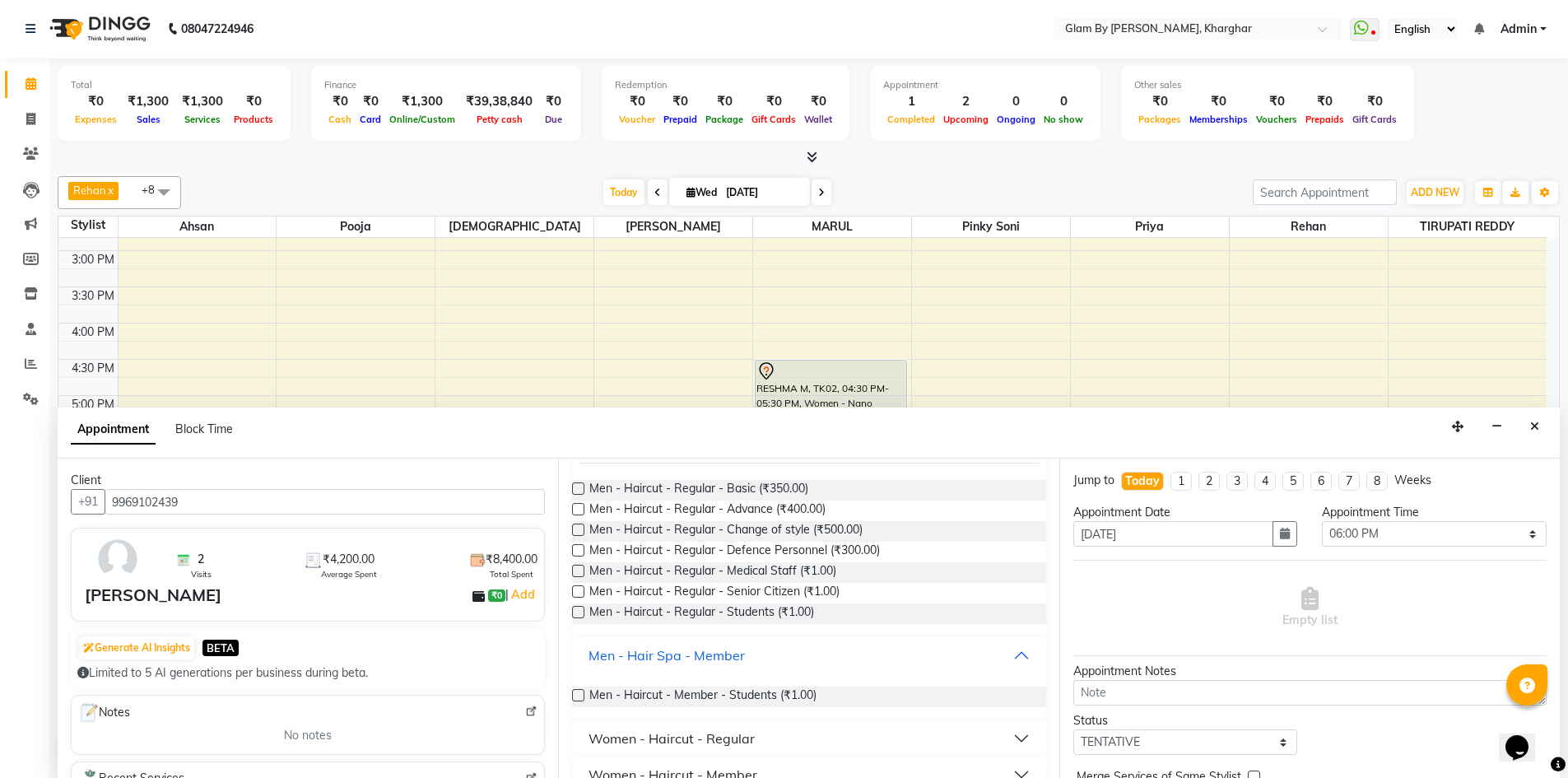
scroll to position [157, 0]
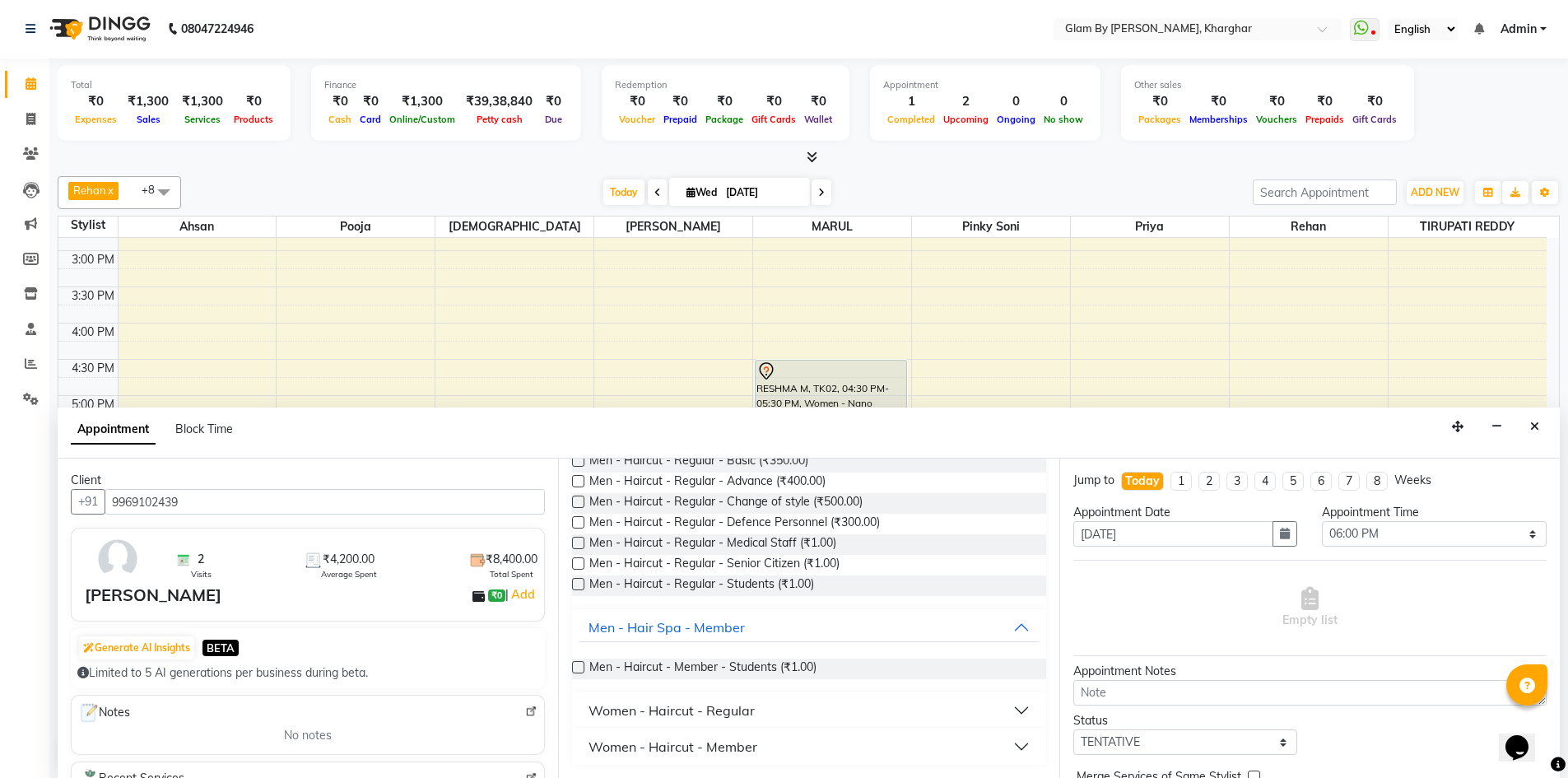
click at [1014, 704] on button "Women - Haircut - Regular" at bounding box center [809, 709] width 460 height 30
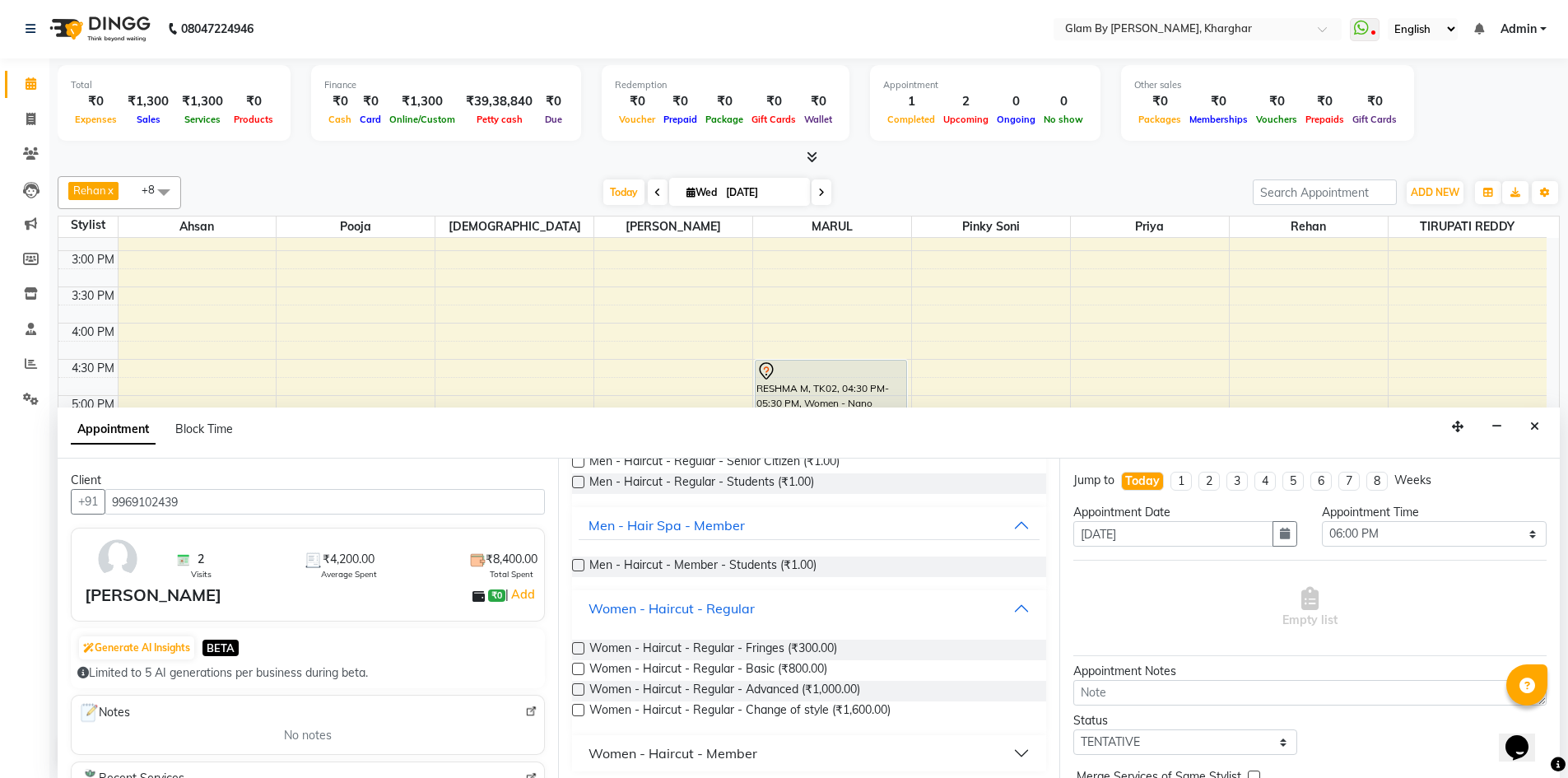
scroll to position [266, 0]
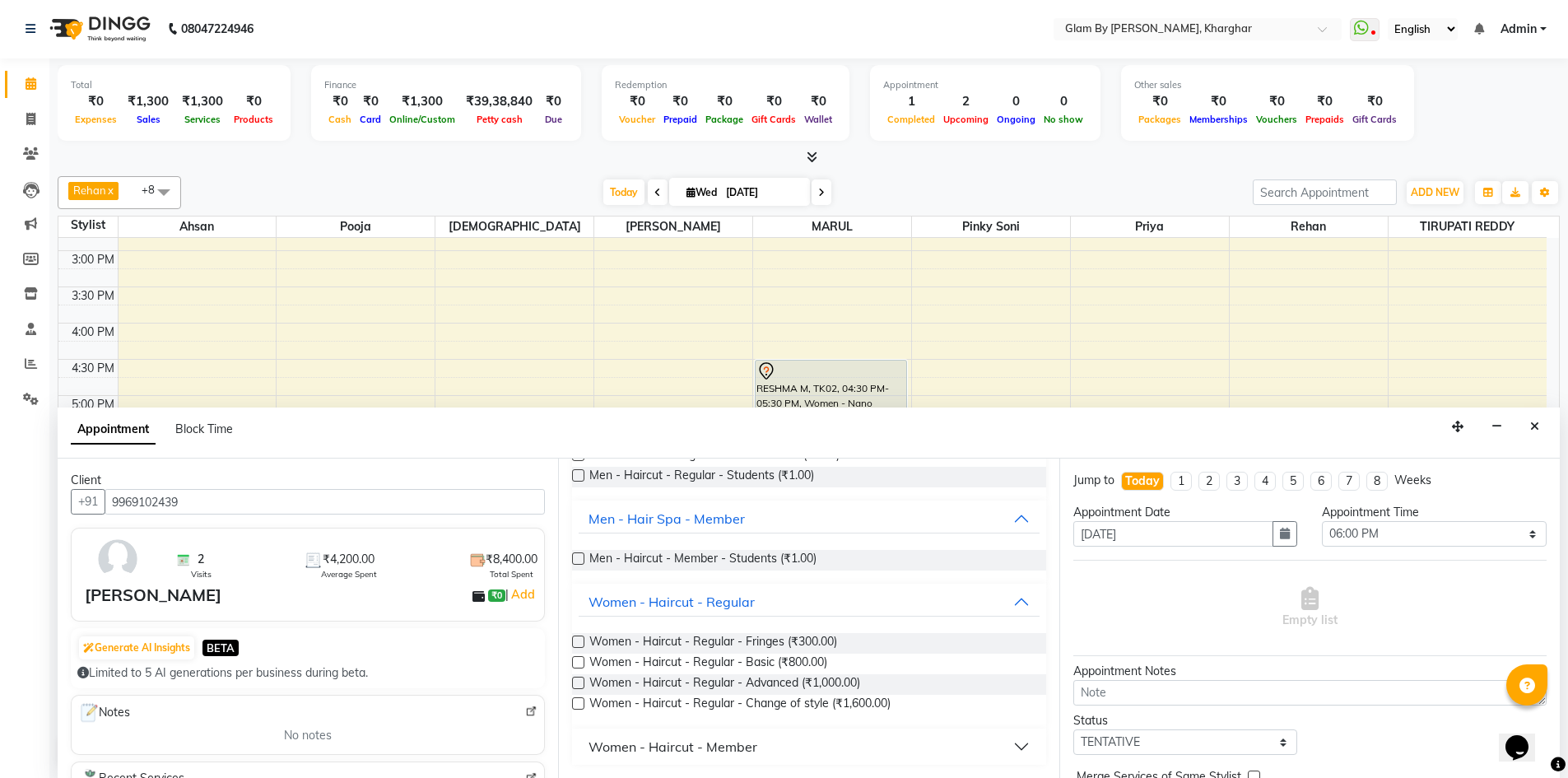
click at [582, 682] on label at bounding box center [579, 682] width 13 height 13
click at [582, 682] on input "checkbox" at bounding box center [578, 684] width 11 height 11
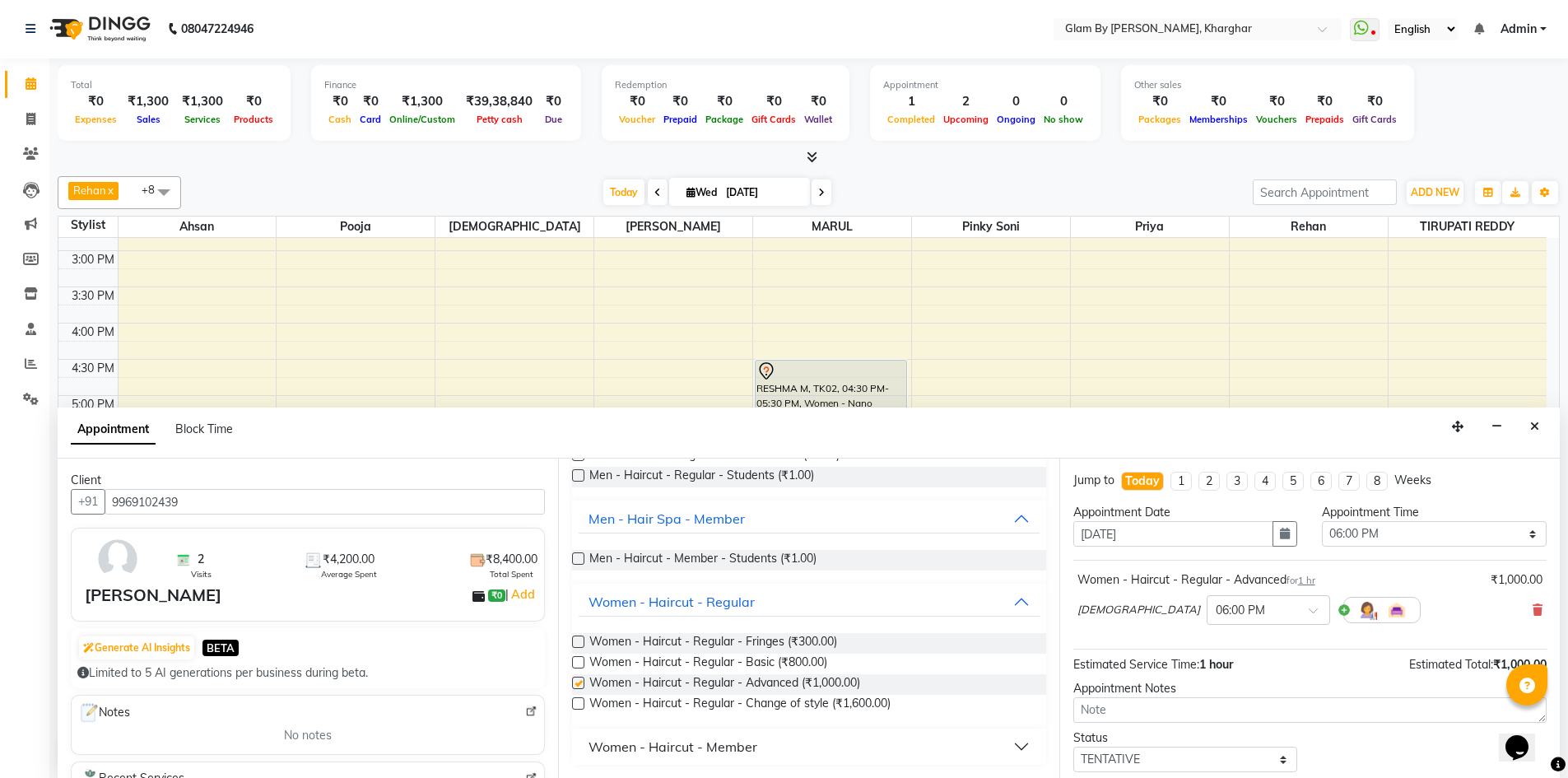
checkbox input "false"
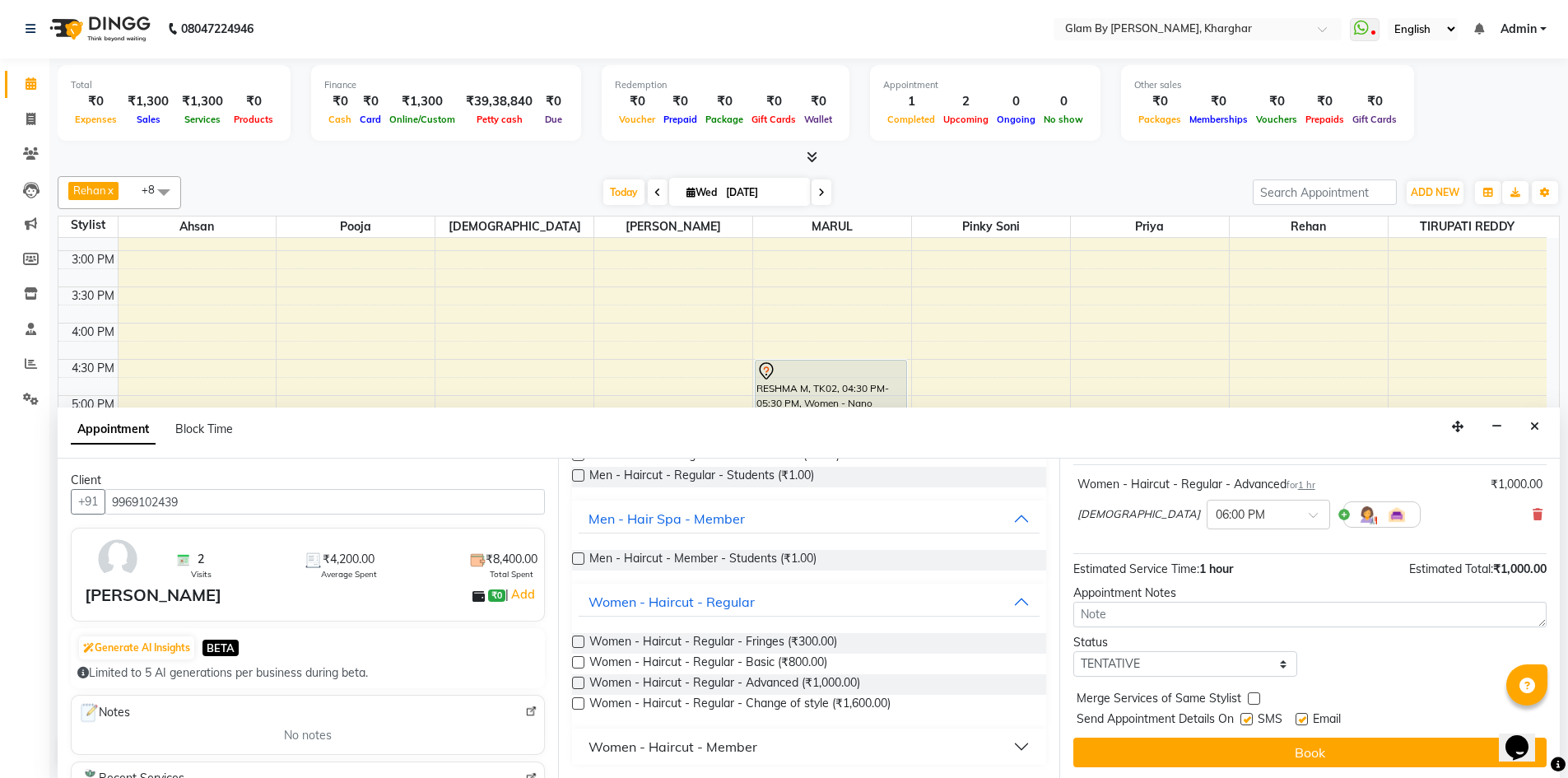
scroll to position [98, 0]
click at [1309, 508] on span at bounding box center [1319, 517] width 21 height 17
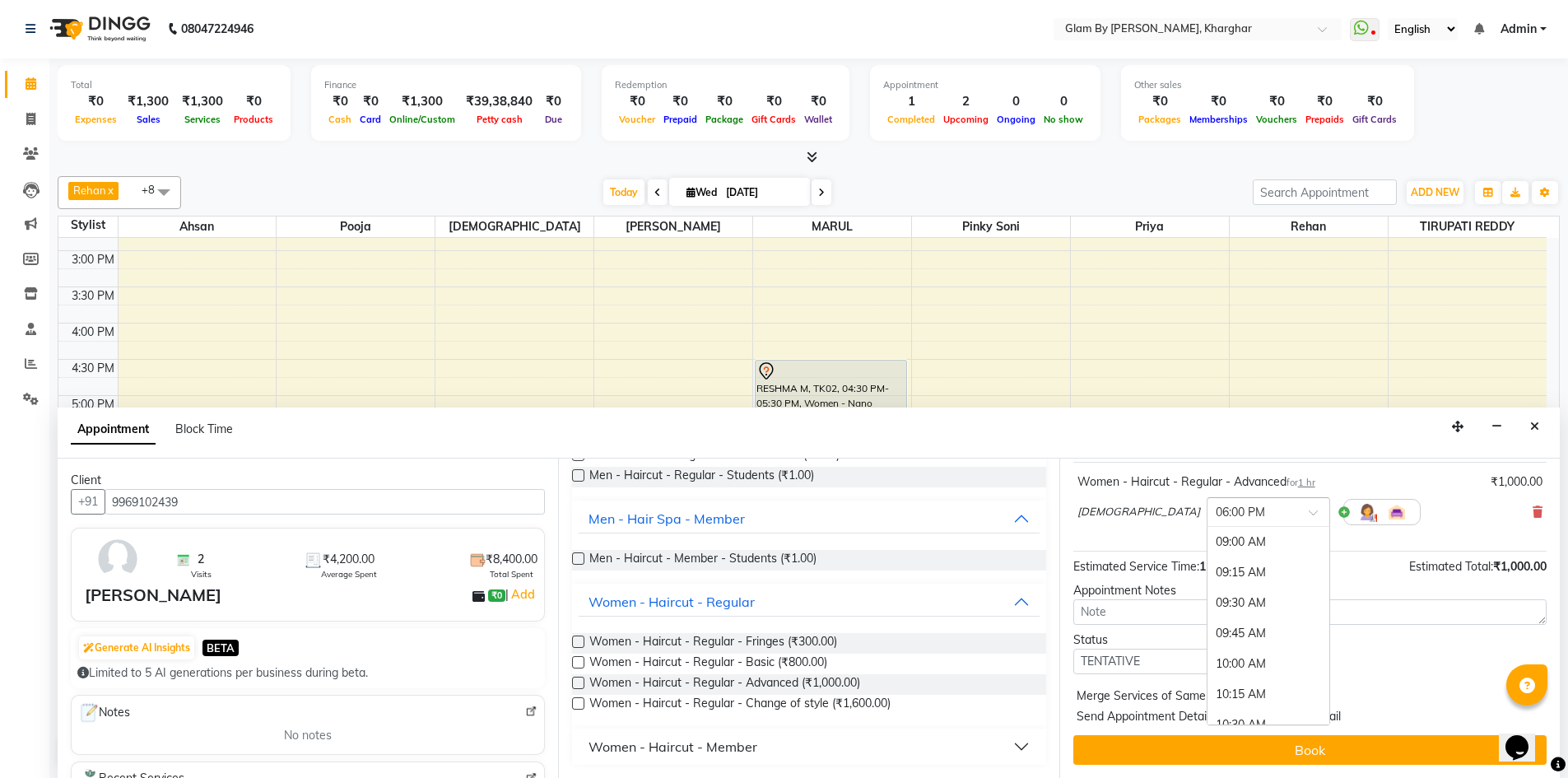
scroll to position [1096, 0]
click at [1207, 604] on div "06:30 PM" at bounding box center [1268, 603] width 122 height 31
click at [1204, 657] on select "Select TENTATIVE CONFIRM CHECK-IN UPCOMING" at bounding box center [1186, 661] width 225 height 25
select select "confirm booking"
click at [1074, 648] on select "Select TENTATIVE CONFIRM CHECK-IN UPCOMING" at bounding box center [1186, 661] width 225 height 25
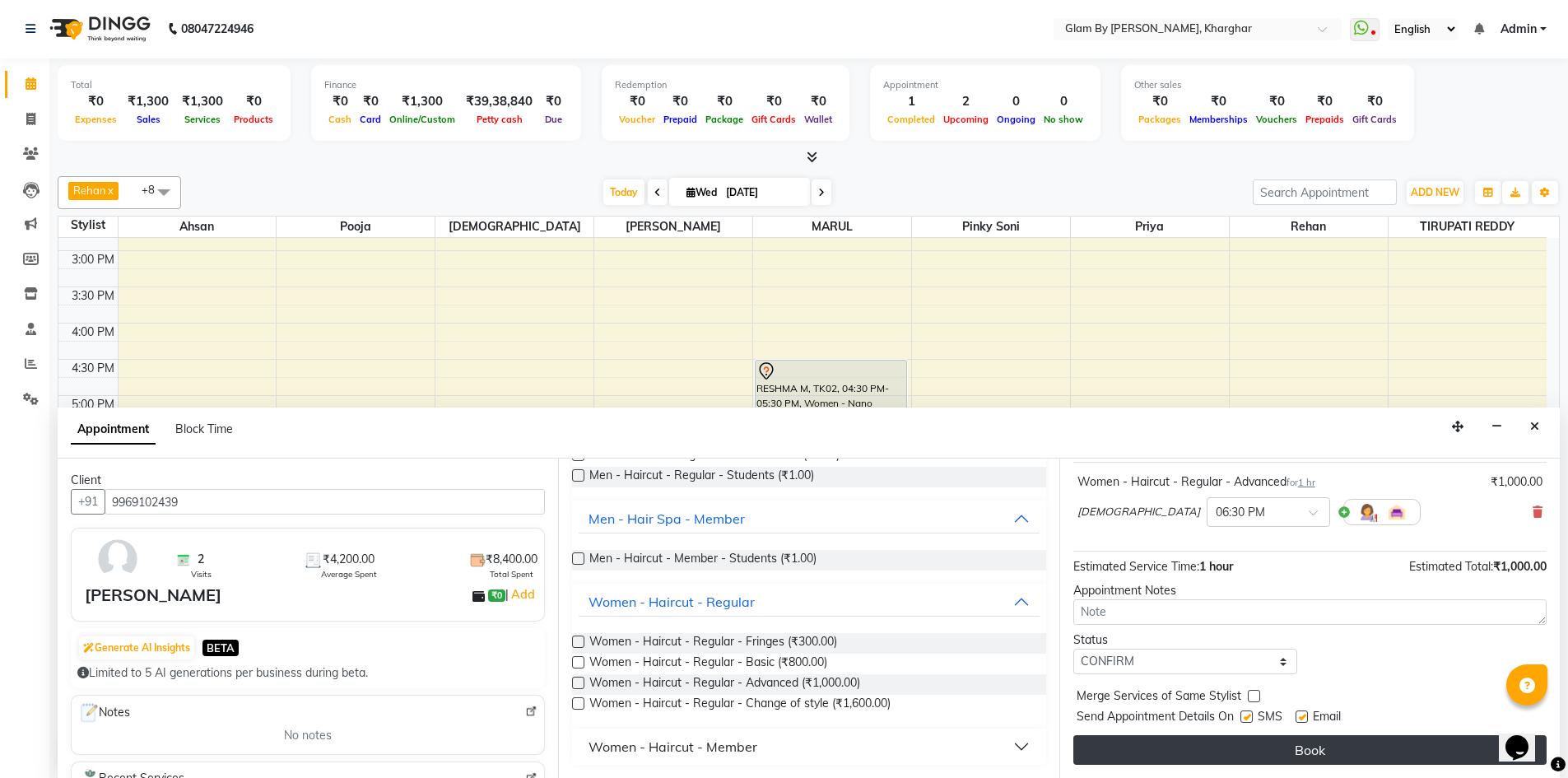
click at [1268, 759] on button "Book" at bounding box center [1310, 749] width 473 height 30
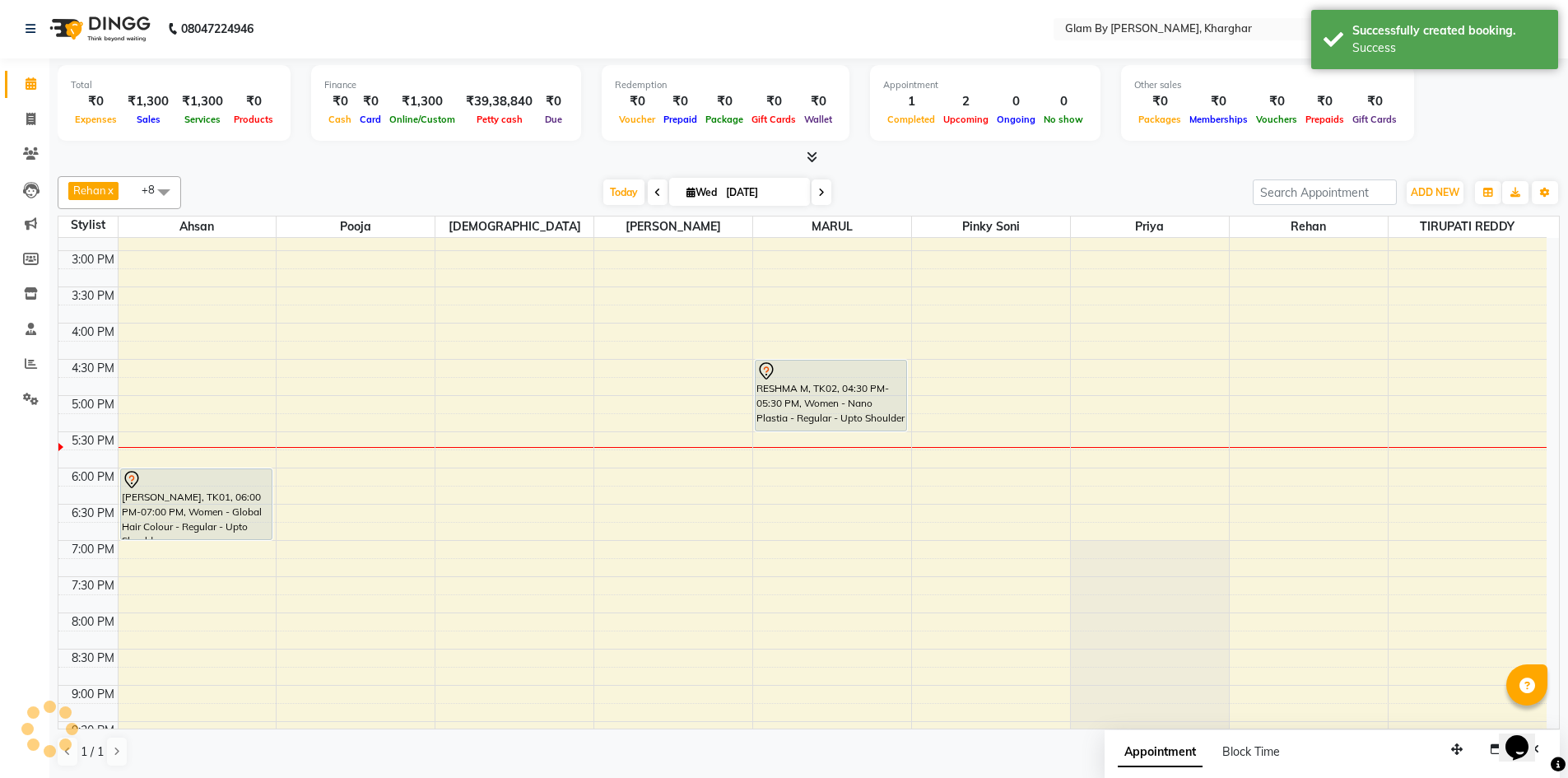
scroll to position [0, 0]
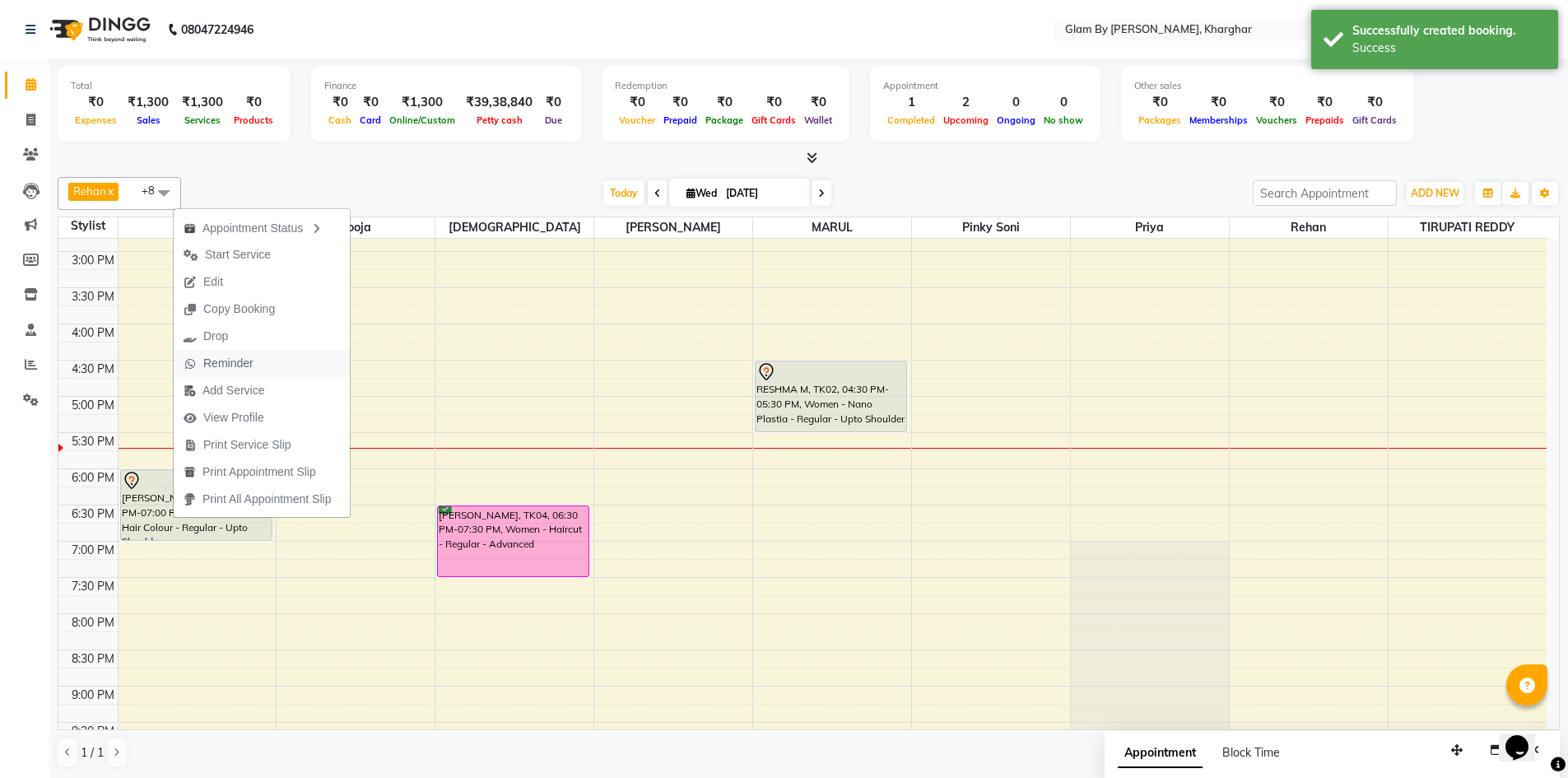
click at [234, 369] on span "Reminder" at bounding box center [229, 363] width 50 height 17
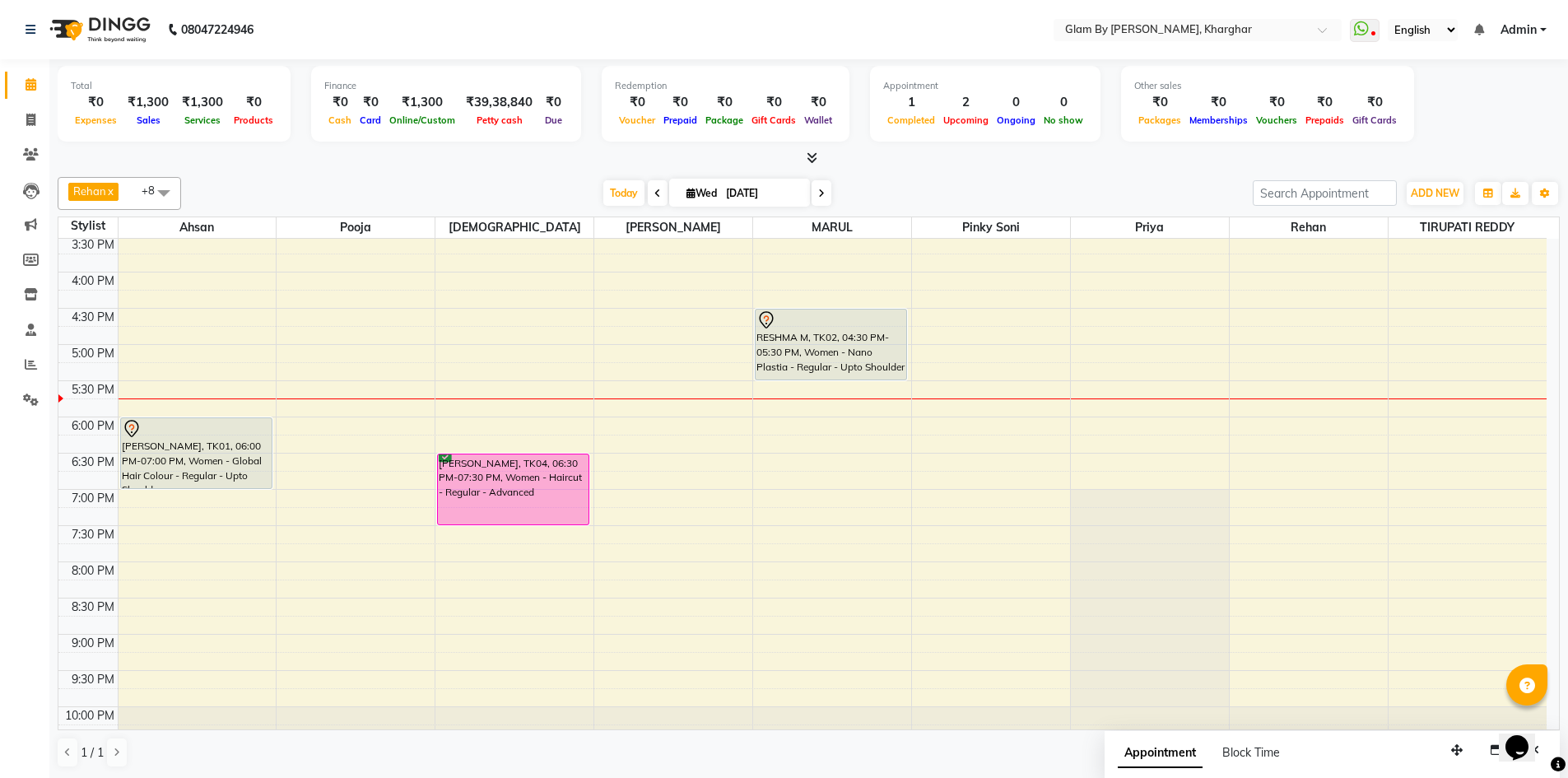
scroll to position [595, 0]
